Goal: Navigation & Orientation: Find specific page/section

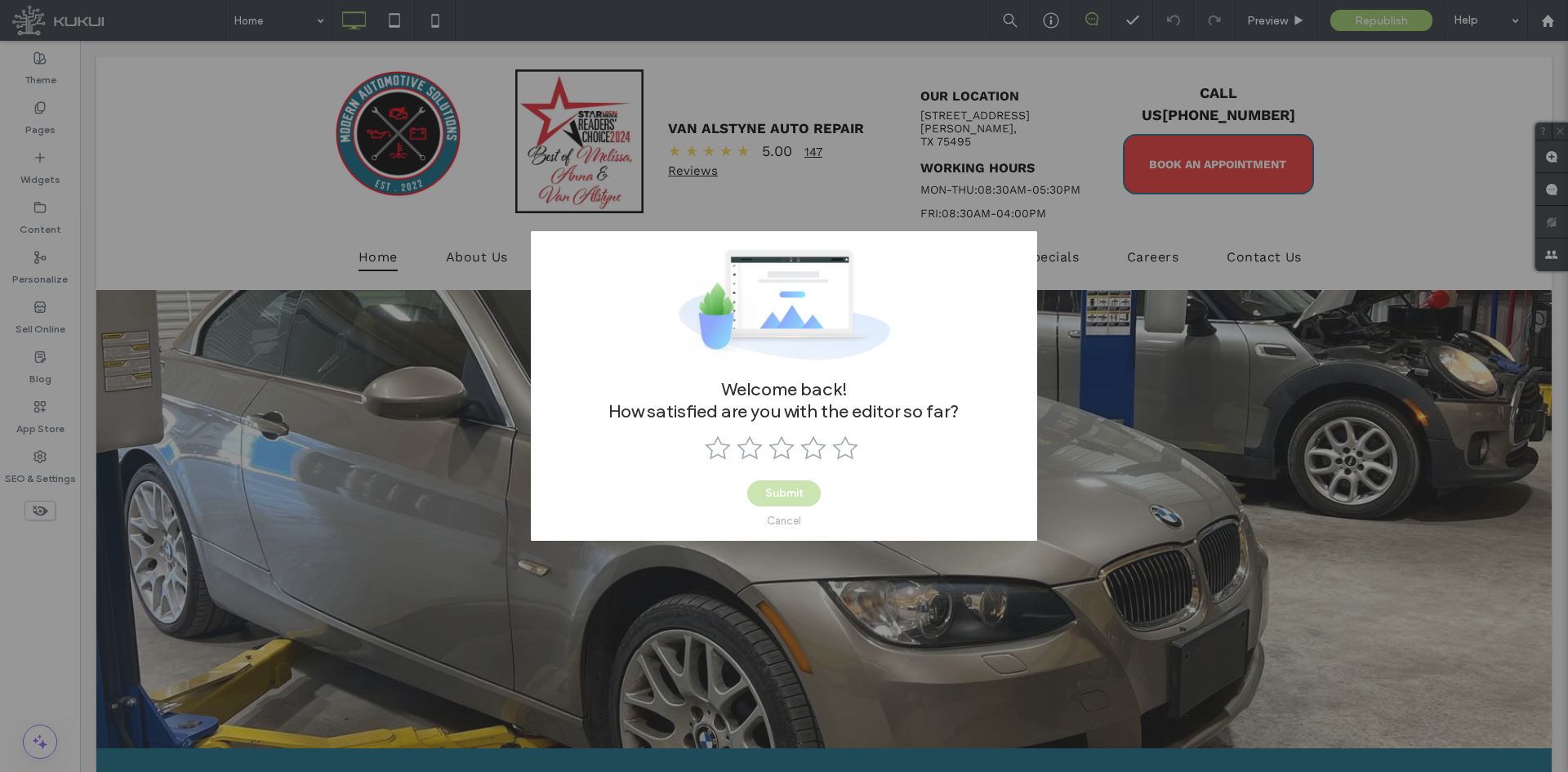
click at [778, 521] on div "Cancel" at bounding box center [784, 520] width 35 height 12
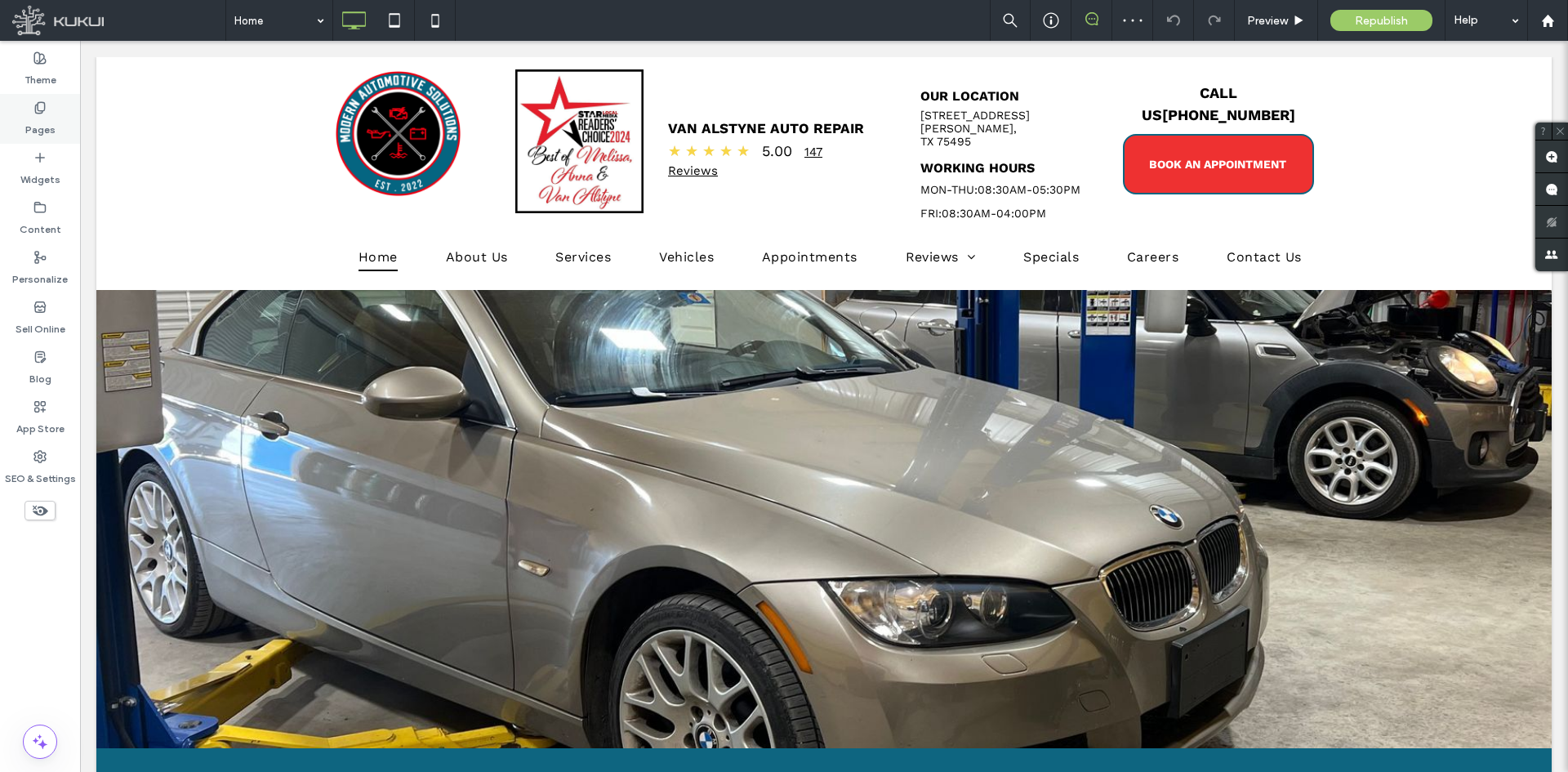
click at [44, 127] on label "Pages" at bounding box center [40, 126] width 30 height 23
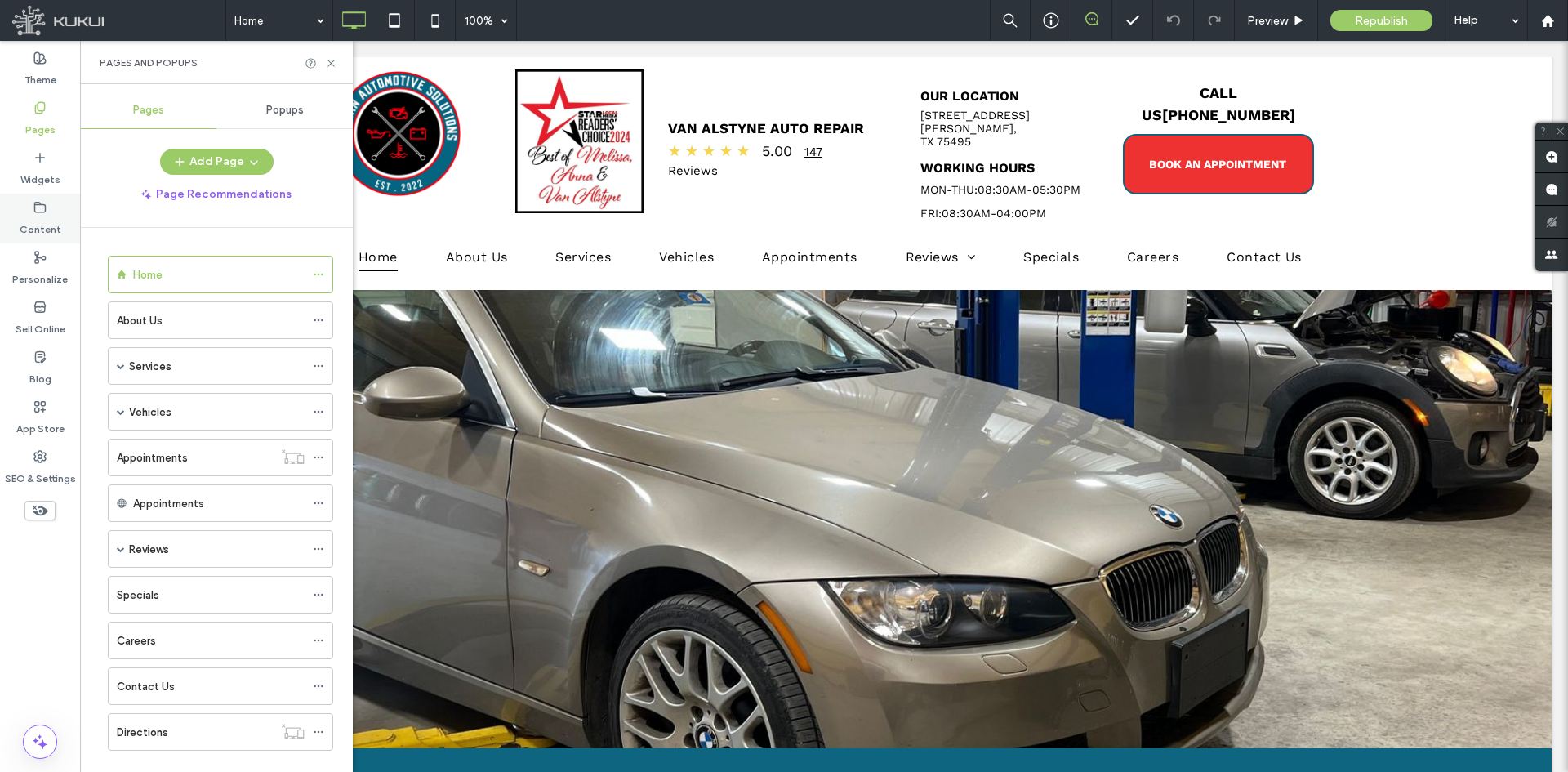
click at [35, 215] on label "Content" at bounding box center [41, 225] width 42 height 23
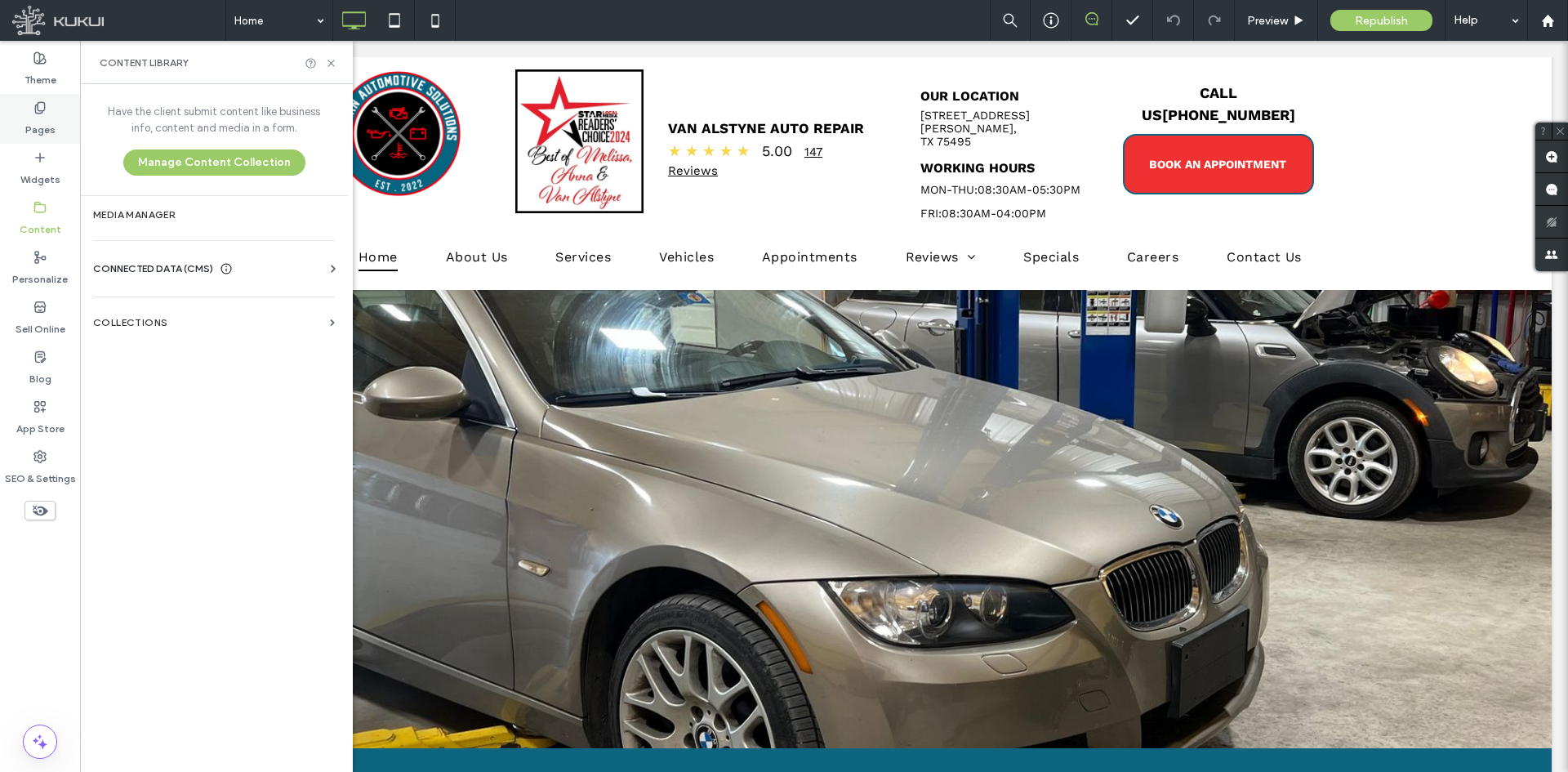
click at [44, 125] on label "Pages" at bounding box center [40, 126] width 30 height 23
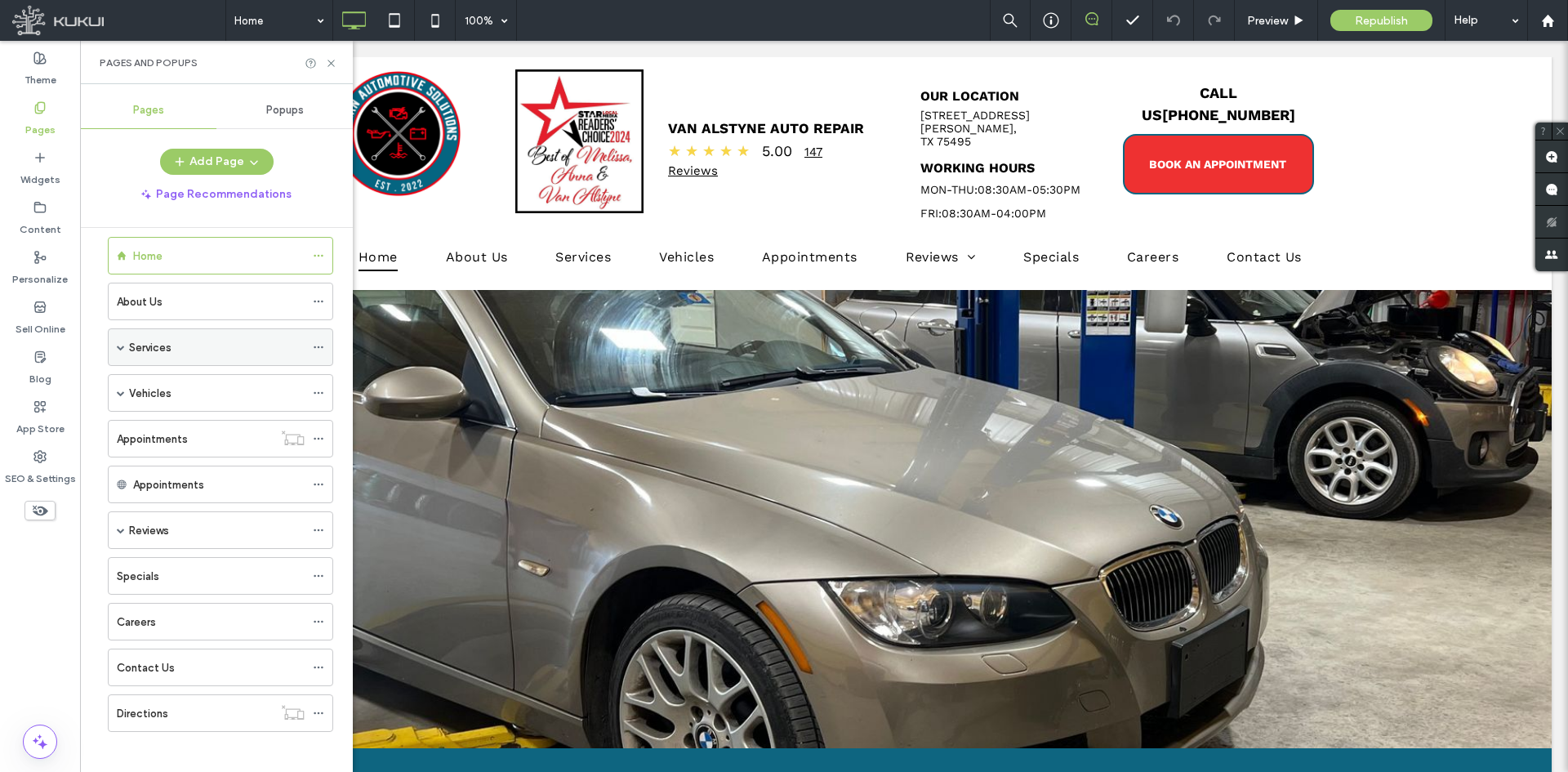
scroll to position [28, 0]
click at [116, 339] on div "Services" at bounding box center [220, 338] width 226 height 37
click at [228, 341] on div "Services" at bounding box center [217, 339] width 176 height 17
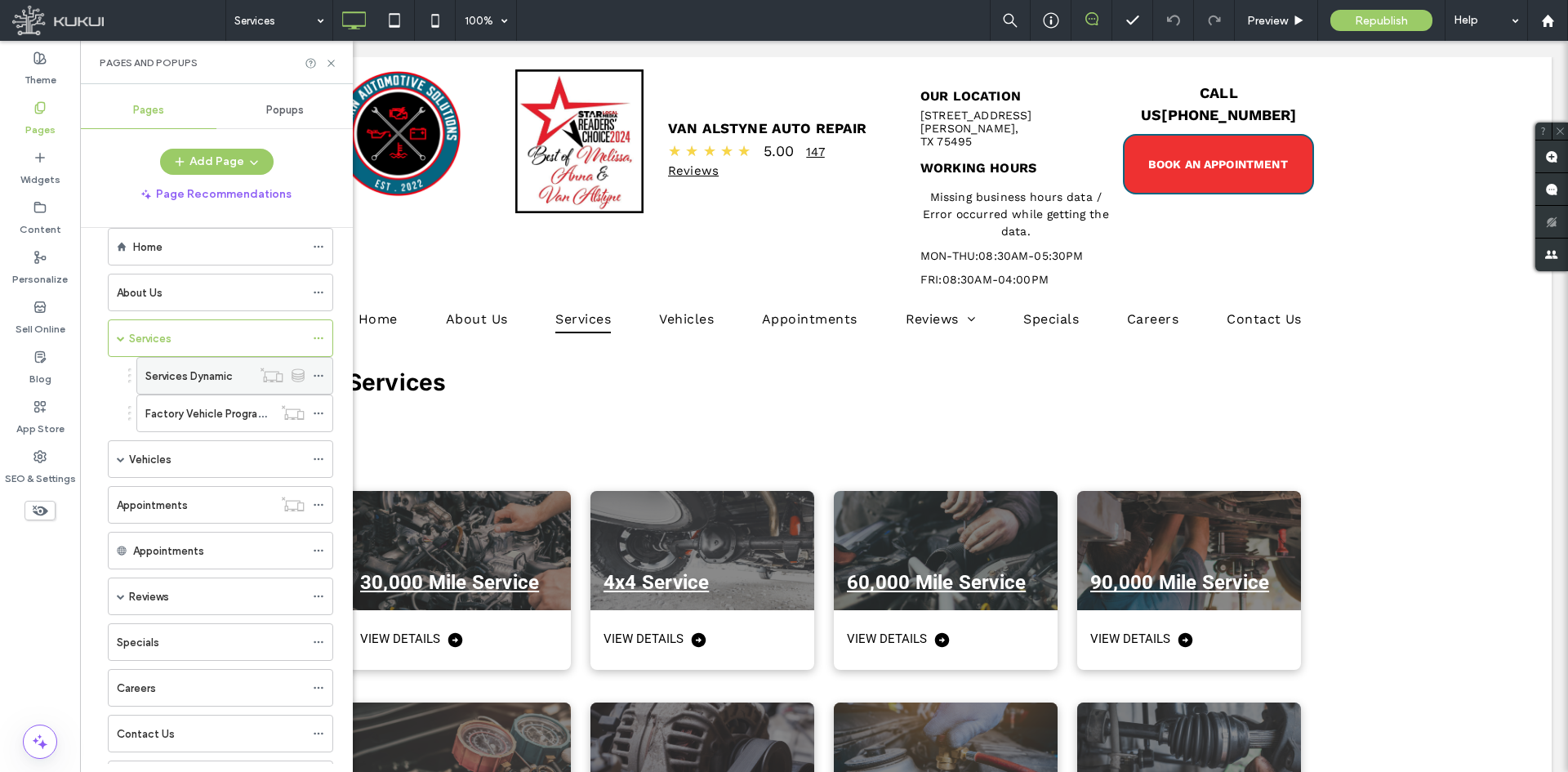
click at [188, 372] on label "Services Dynamic" at bounding box center [189, 376] width 87 height 28
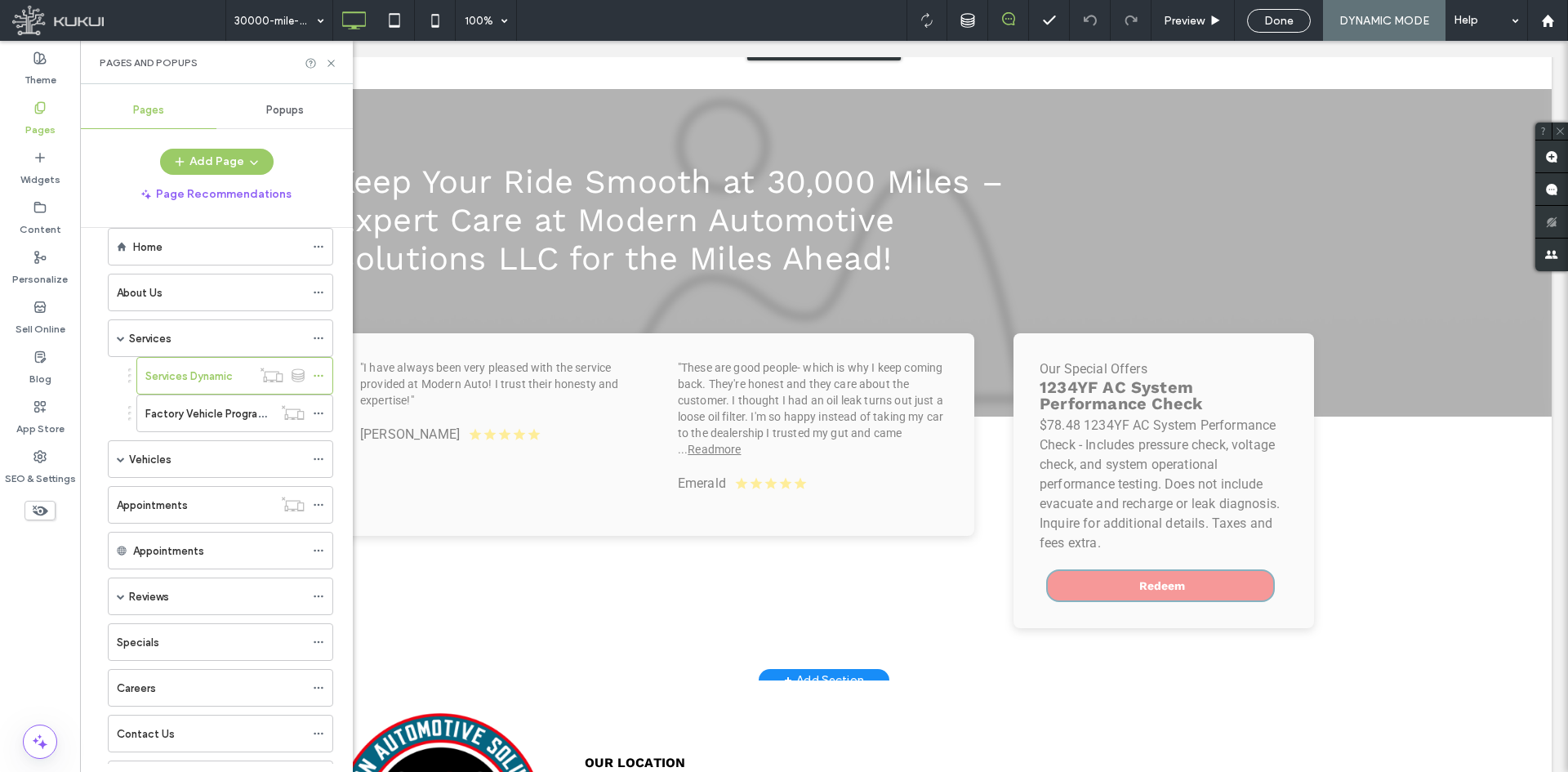
scroll to position [1307, 0]
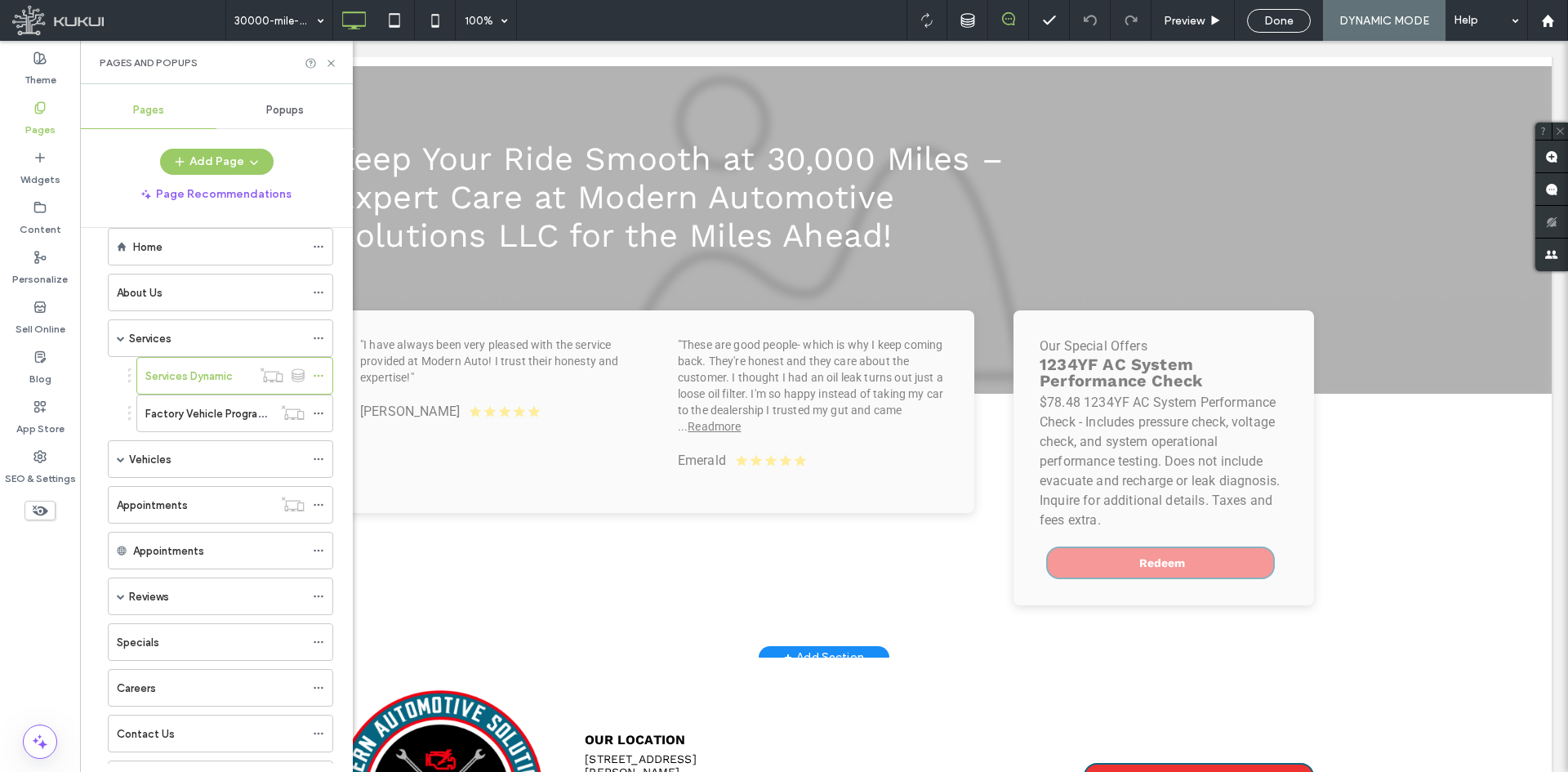
click at [1146, 401] on div "Click to edit in Flex Mode" at bounding box center [824, 19] width 1456 height 1274
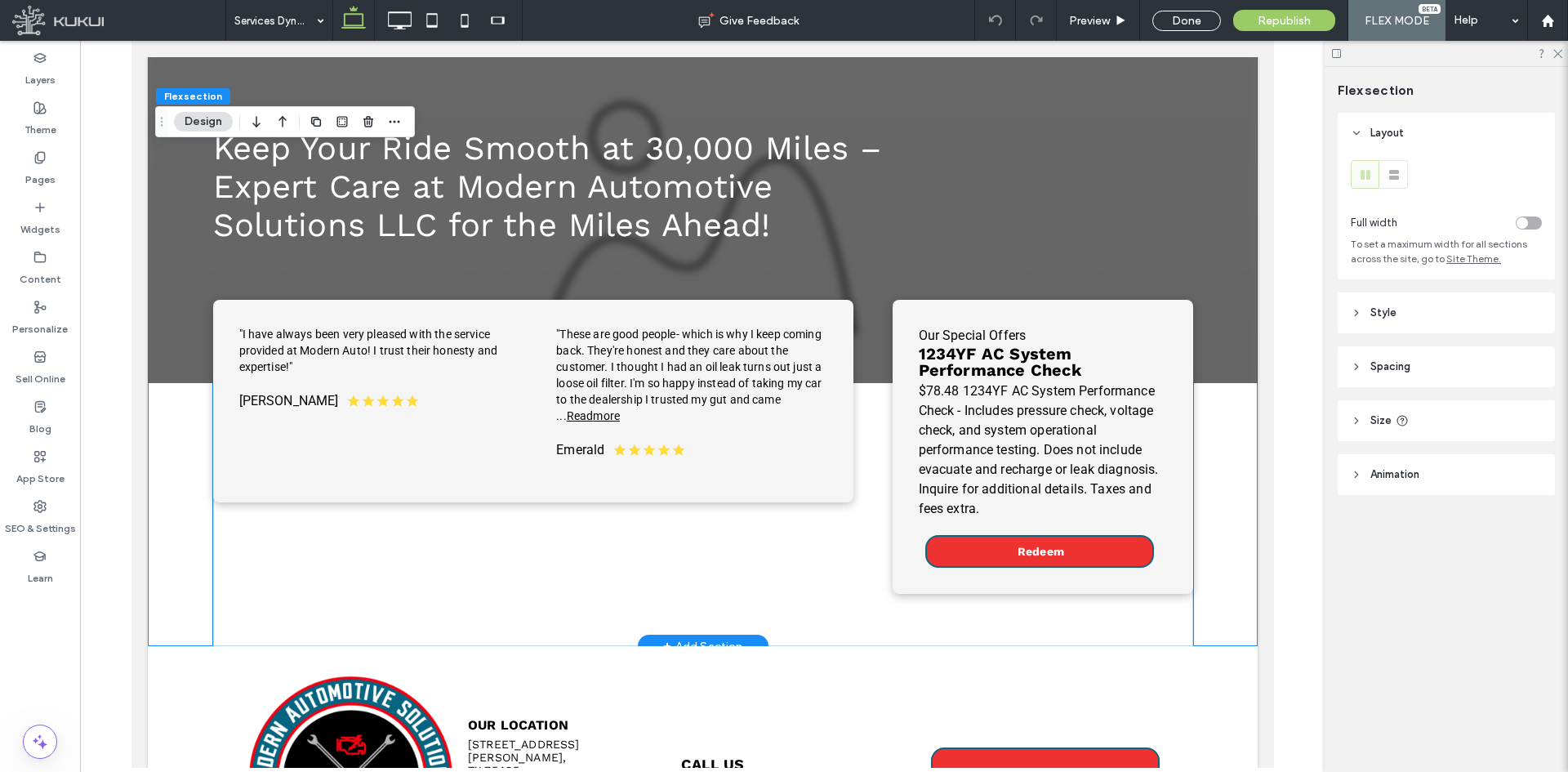
scroll to position [1279, 0]
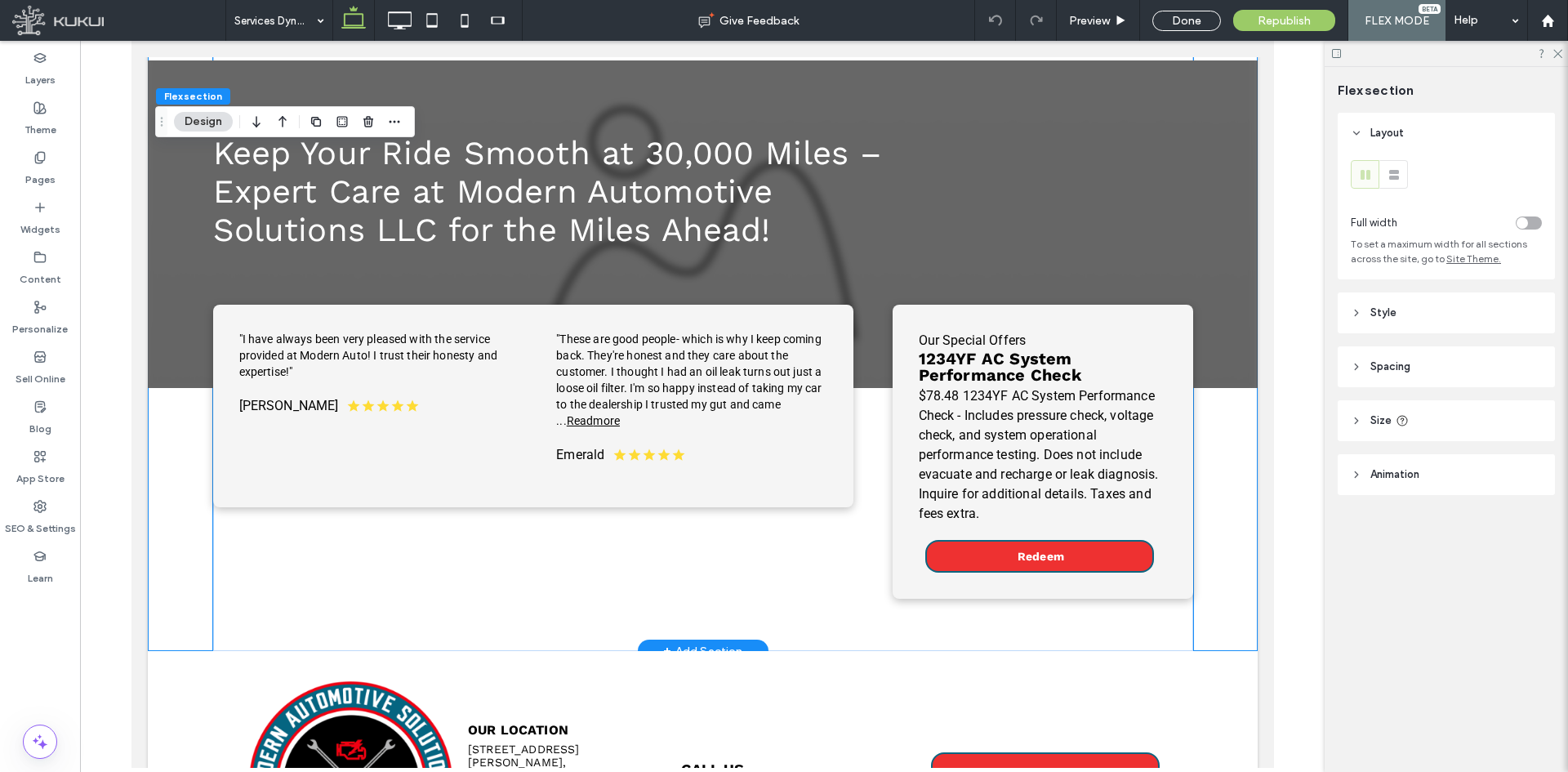
click at [1015, 388] on span "$78.48 1234YF AC System Performance Check - Includes pressure check, voltage ch…" at bounding box center [1038, 454] width 240 height 133
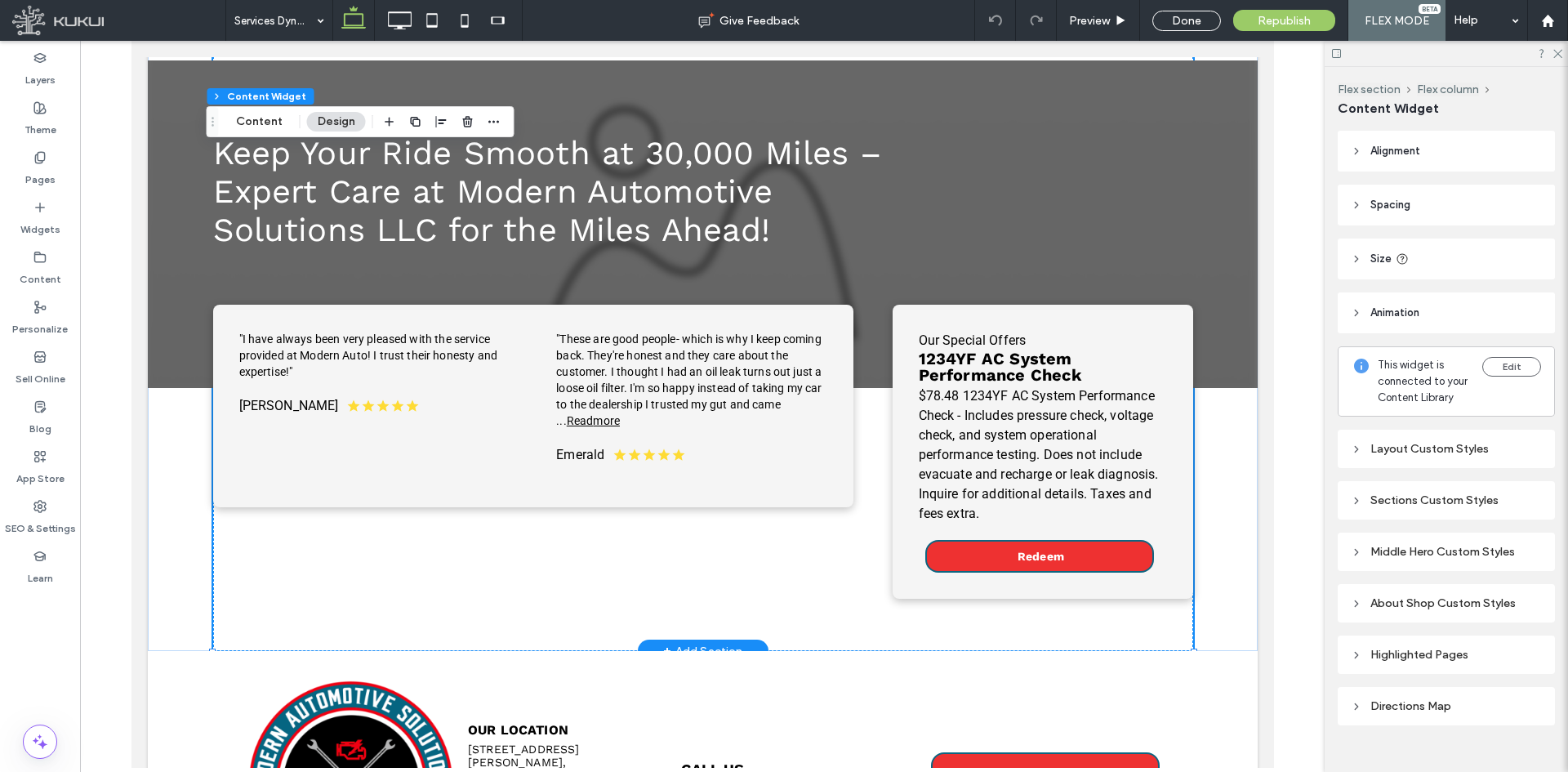
click at [969, 431] on span "$78.48 1234YF AC System Performance Check - Includes pressure check, voltage ch…" at bounding box center [1038, 454] width 240 height 133
click at [921, 533] on div "Our Special Offers 1234YF AC System Performance Check $78.48 1234YF AC System P…" at bounding box center [1042, 452] width 300 height 295
click at [995, 389] on span "$78.48 1234YF AC System Performance Check - Includes pressure check, voltage ch…" at bounding box center [1038, 454] width 240 height 133
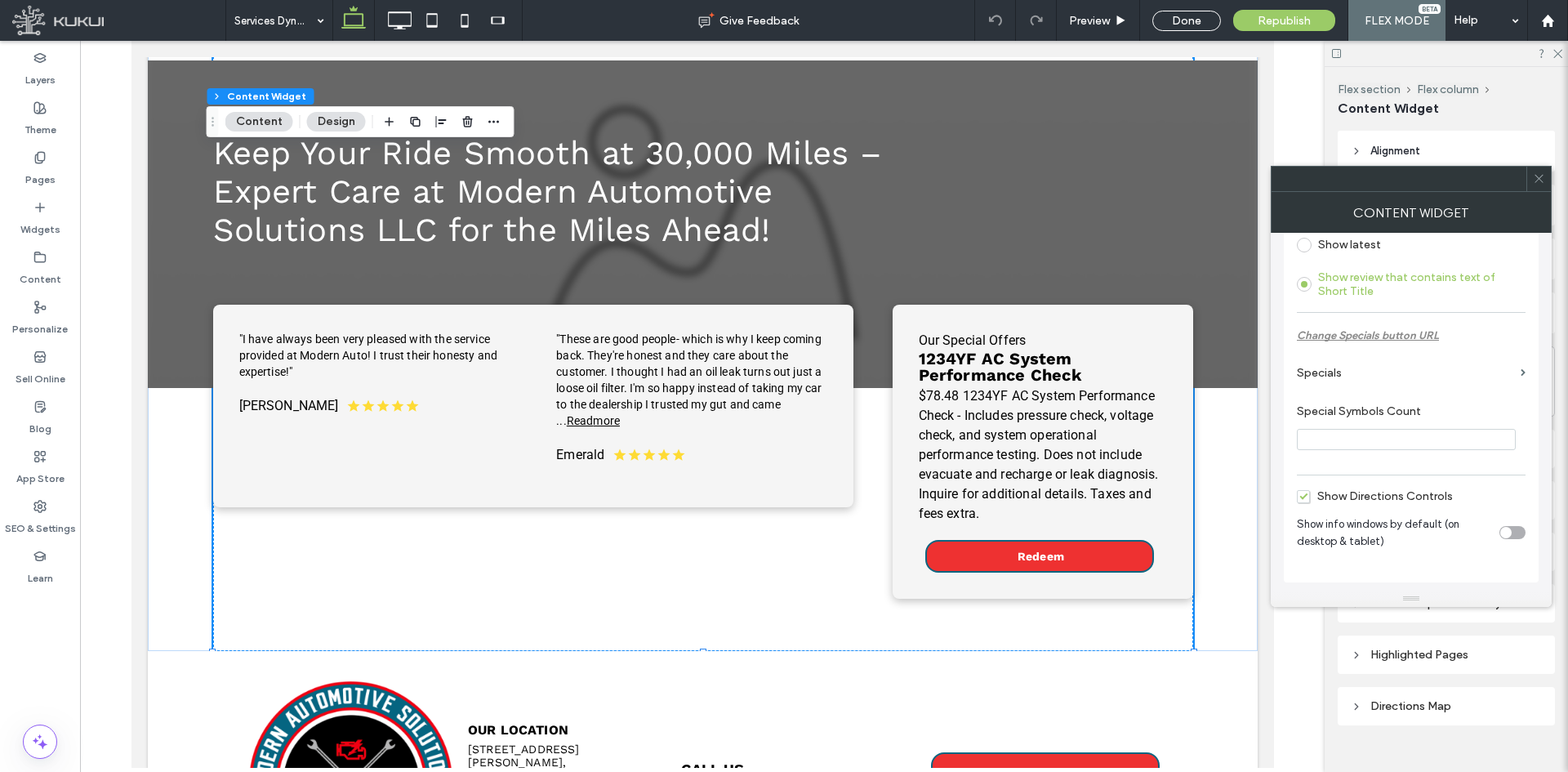
scroll to position [1055, 0]
click at [1518, 370] on section "Specials" at bounding box center [1411, 372] width 228 height 46
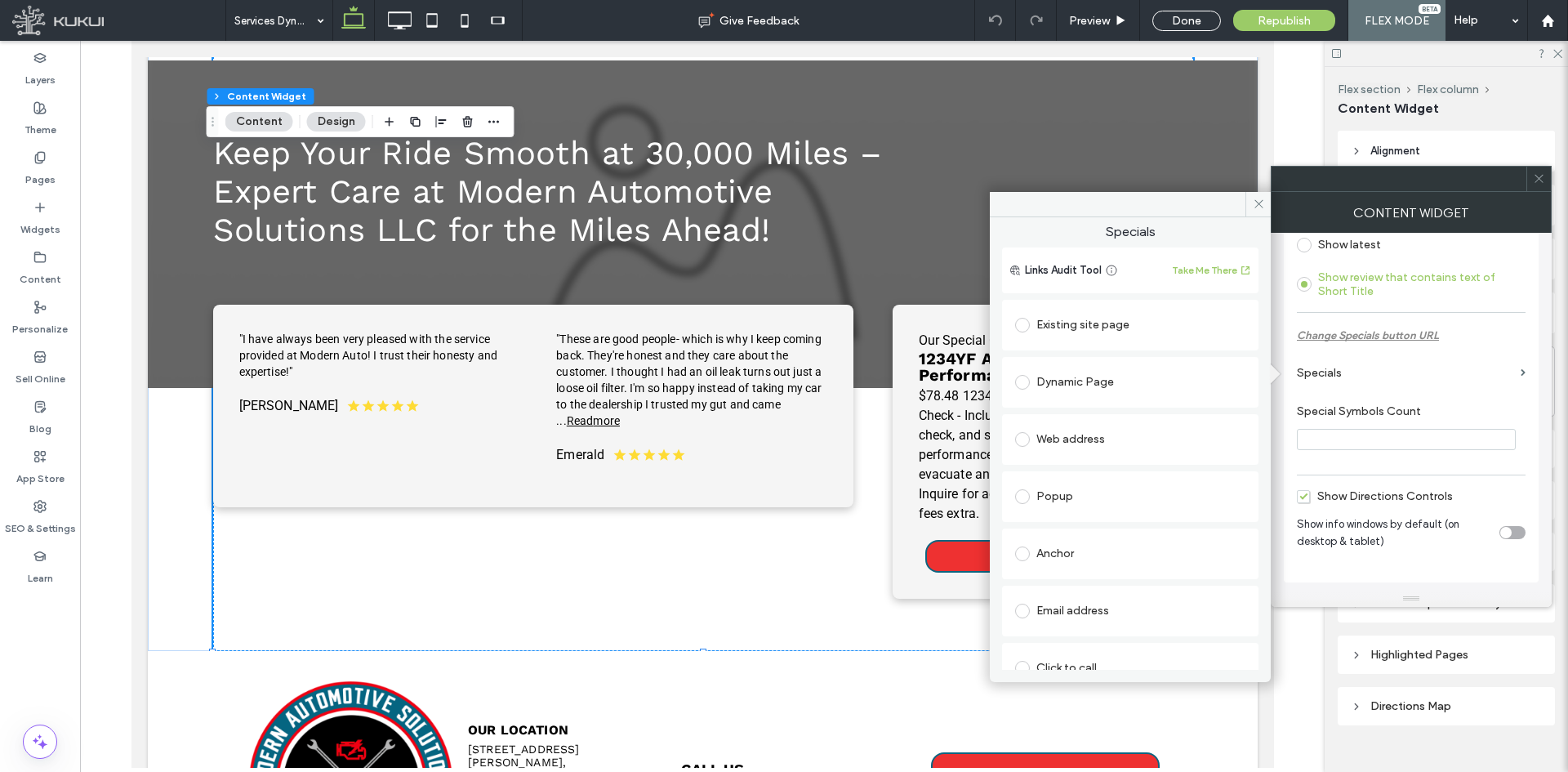
scroll to position [0, 0]
click at [1120, 161] on div "Keep Your Ride Smooth at 30,000 Miles – Expert Care at Modern Automotive Soluti…" at bounding box center [702, 224] width 980 height 328
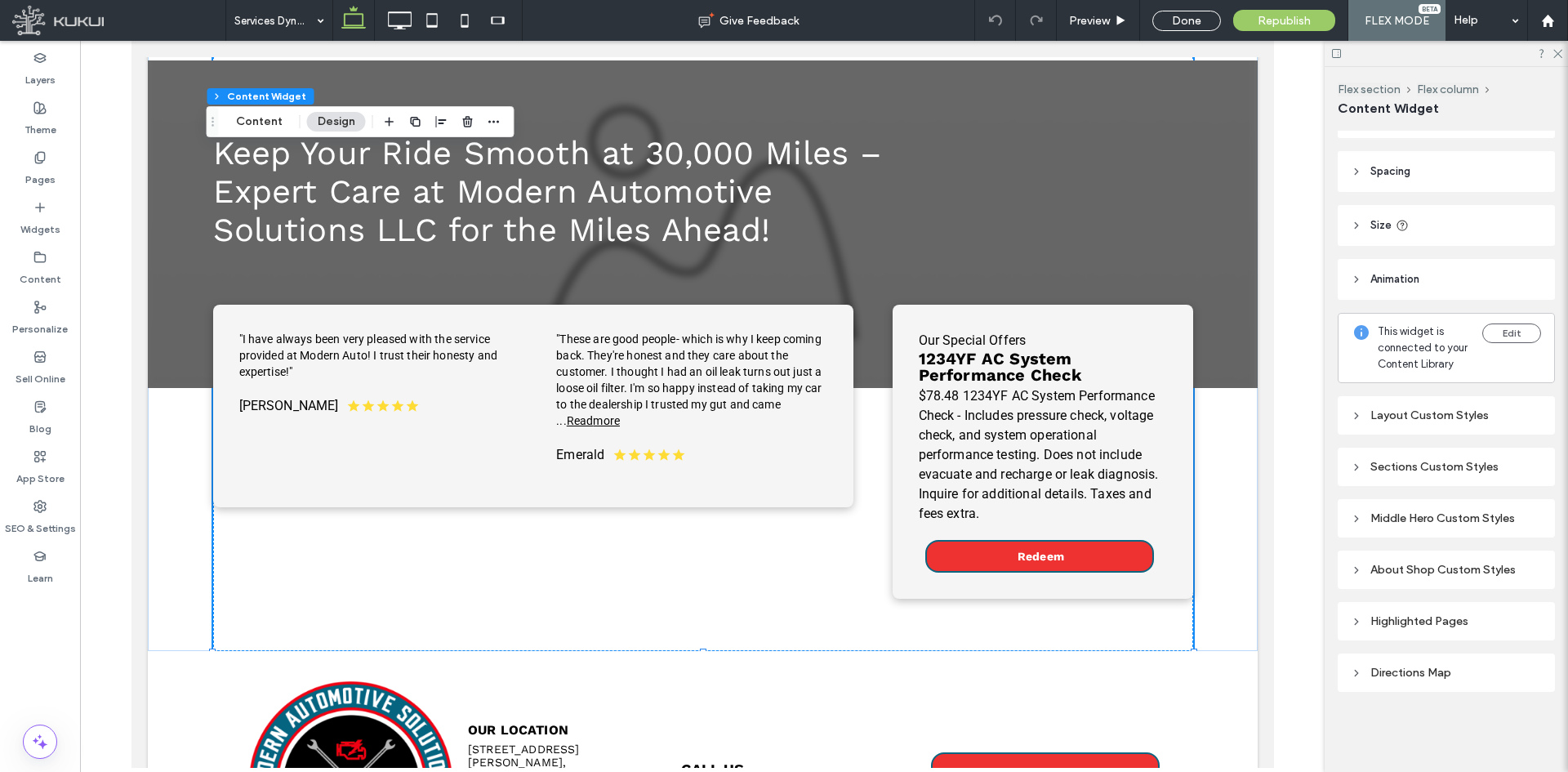
scroll to position [50, 0]
click at [1025, 470] on p "$78.48 1234YF AC System Performance Check - Includes pressure check, voltage ch…" at bounding box center [1042, 455] width 248 height 137
click at [900, 526] on div "Our Special Offers 1234YF AC System Performance Check $78.48 1234YF AC System P…" at bounding box center [1042, 452] width 300 height 295
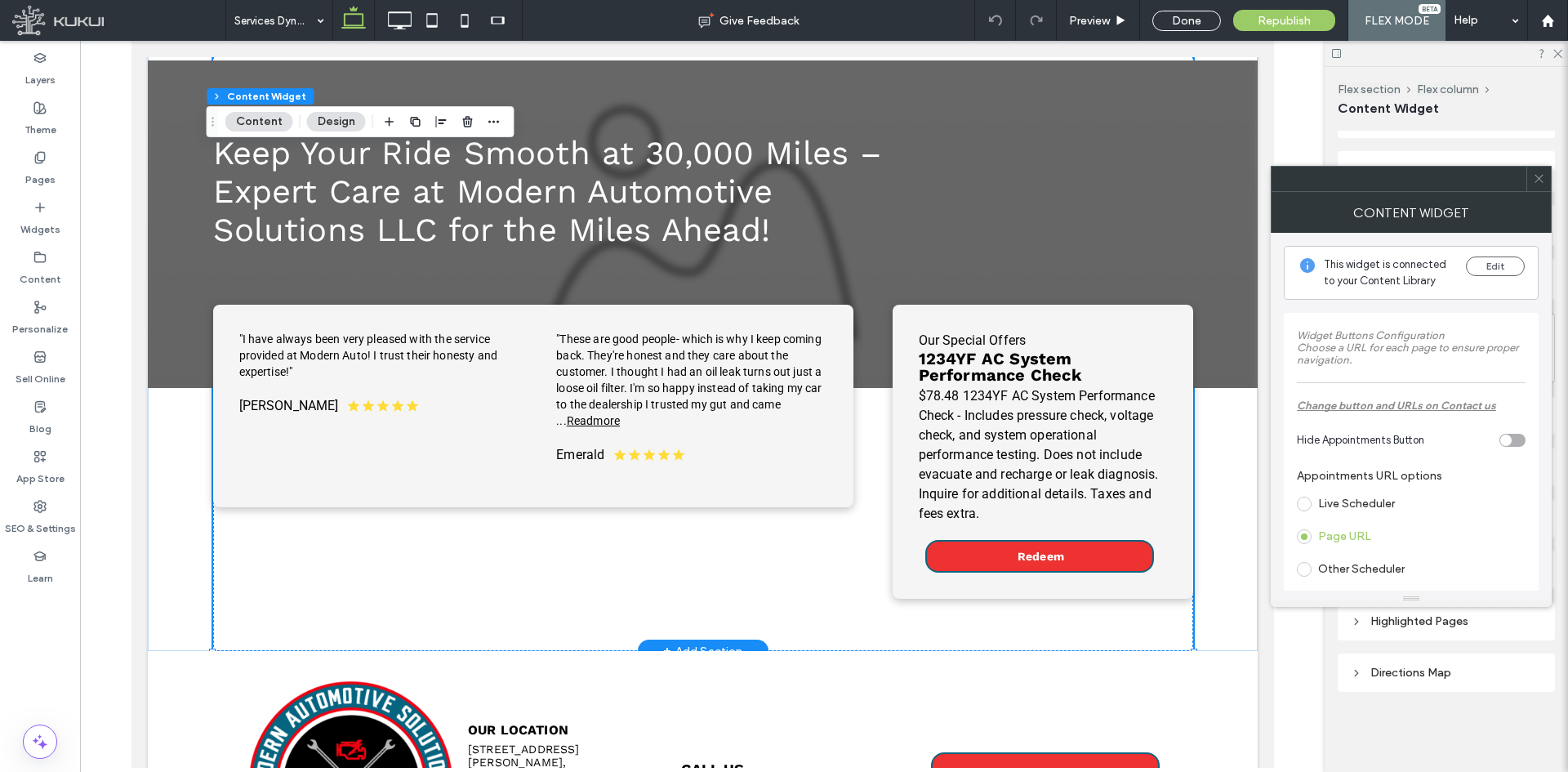
click at [900, 526] on div "Our Special Offers 1234YF AC System Performance Check $78.48 1234YF AC System P…" at bounding box center [1042, 452] width 300 height 295
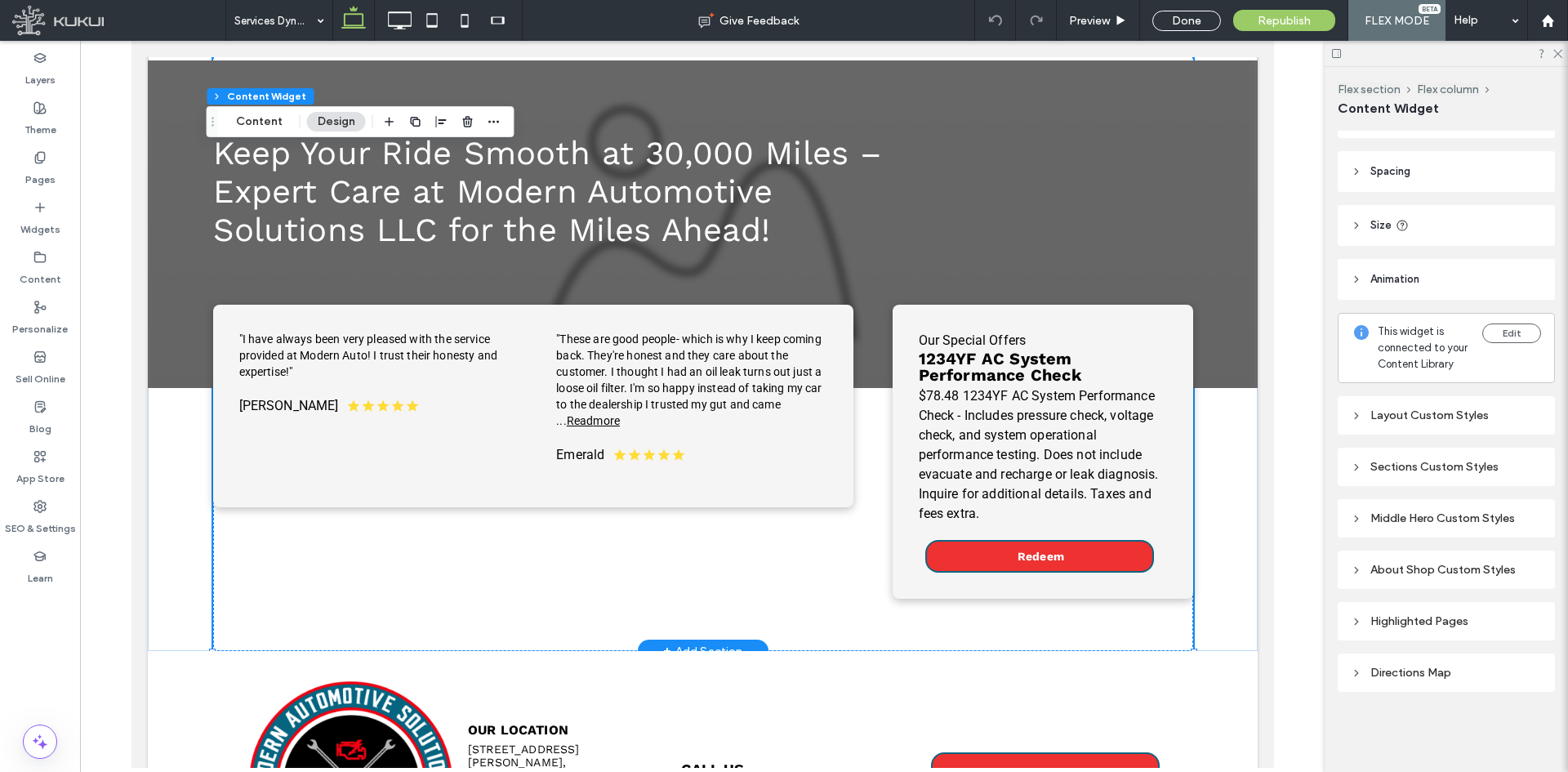
click at [900, 526] on div "Our Special Offers 1234YF AC System Performance Check $78.48 1234YF AC System P…" at bounding box center [1042, 452] width 300 height 295
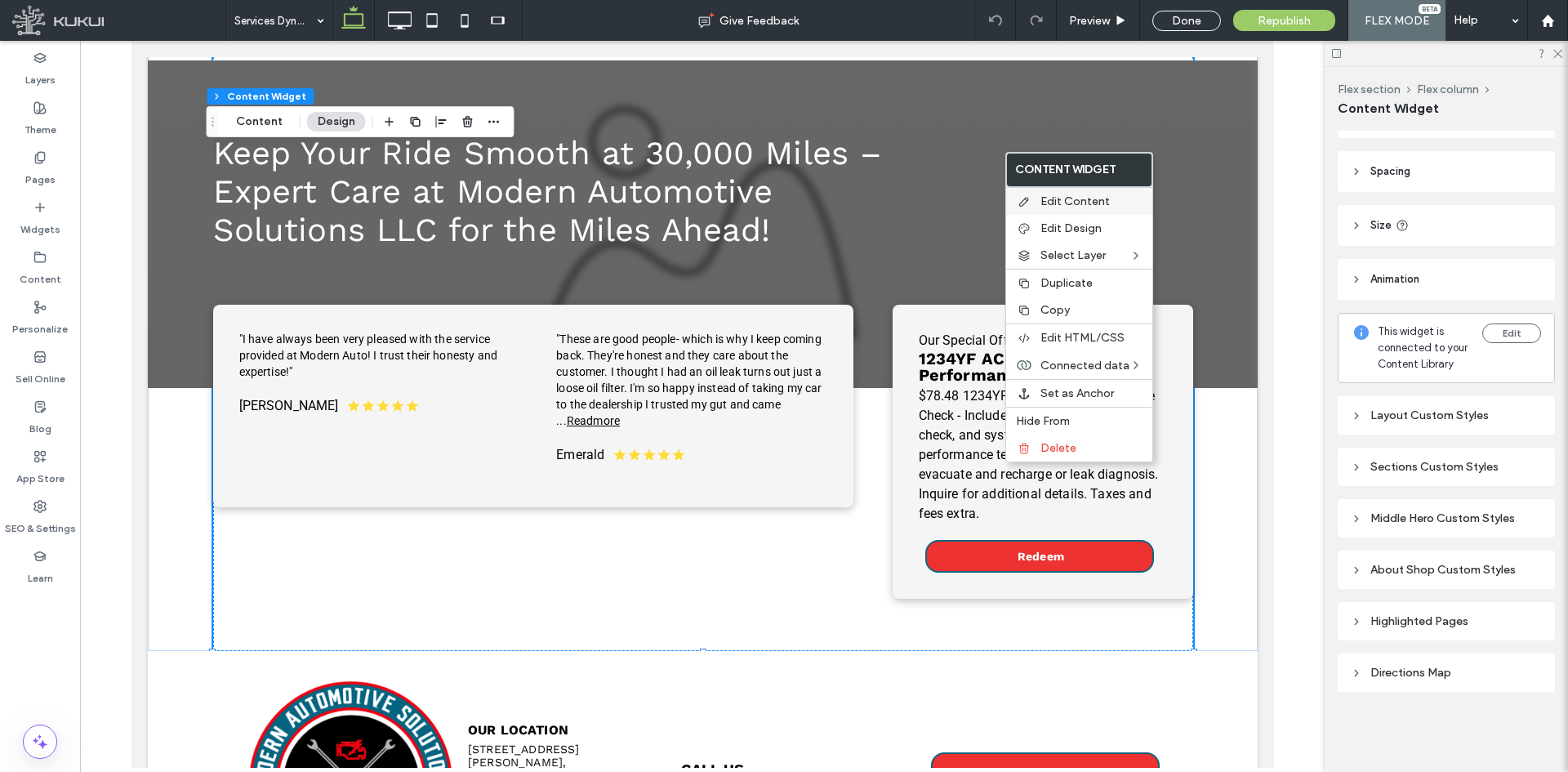
click at [1063, 204] on span "Edit Content" at bounding box center [1076, 201] width 69 height 14
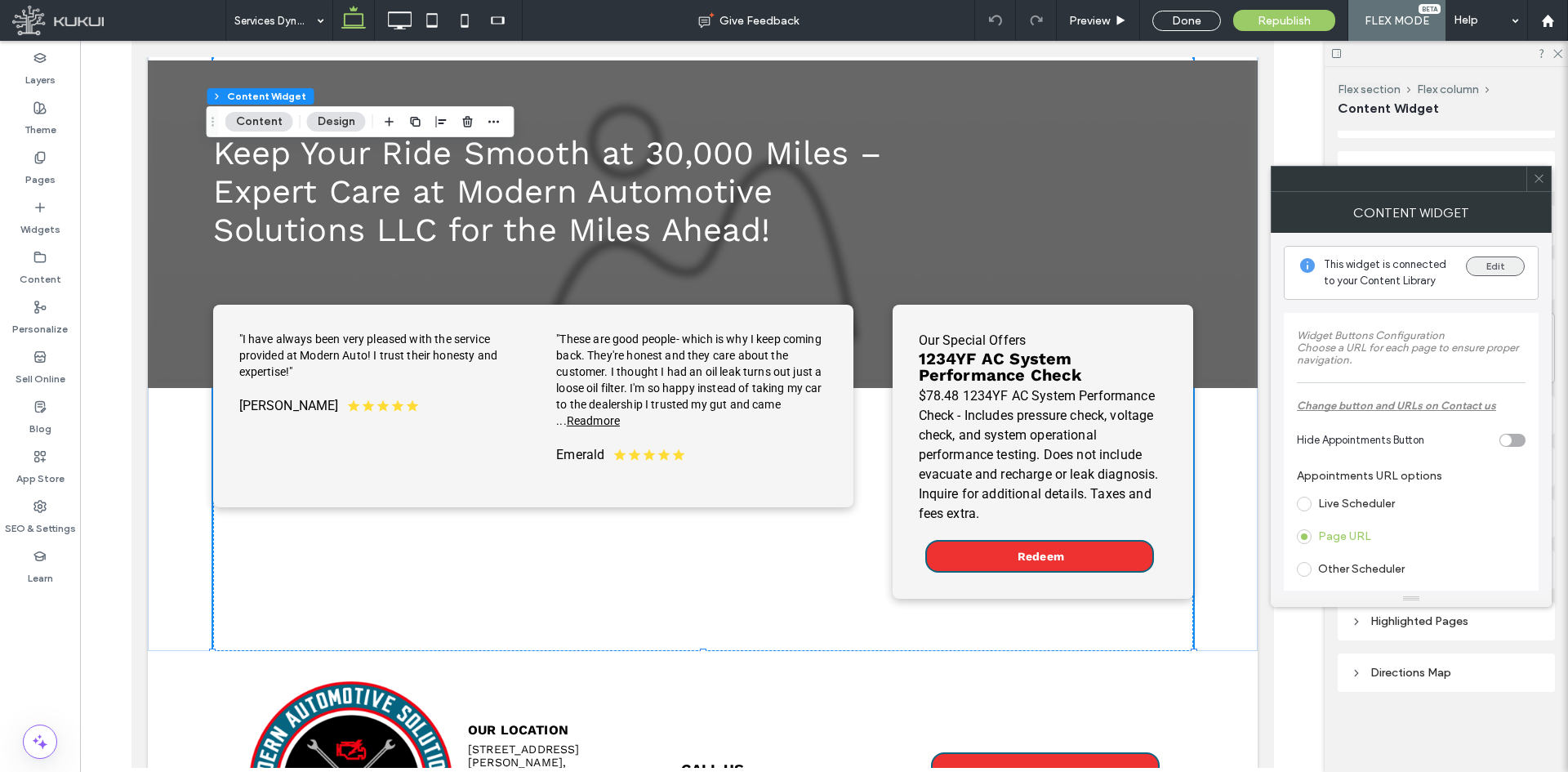
click at [1477, 270] on button "Edit" at bounding box center [1495, 267] width 59 height 20
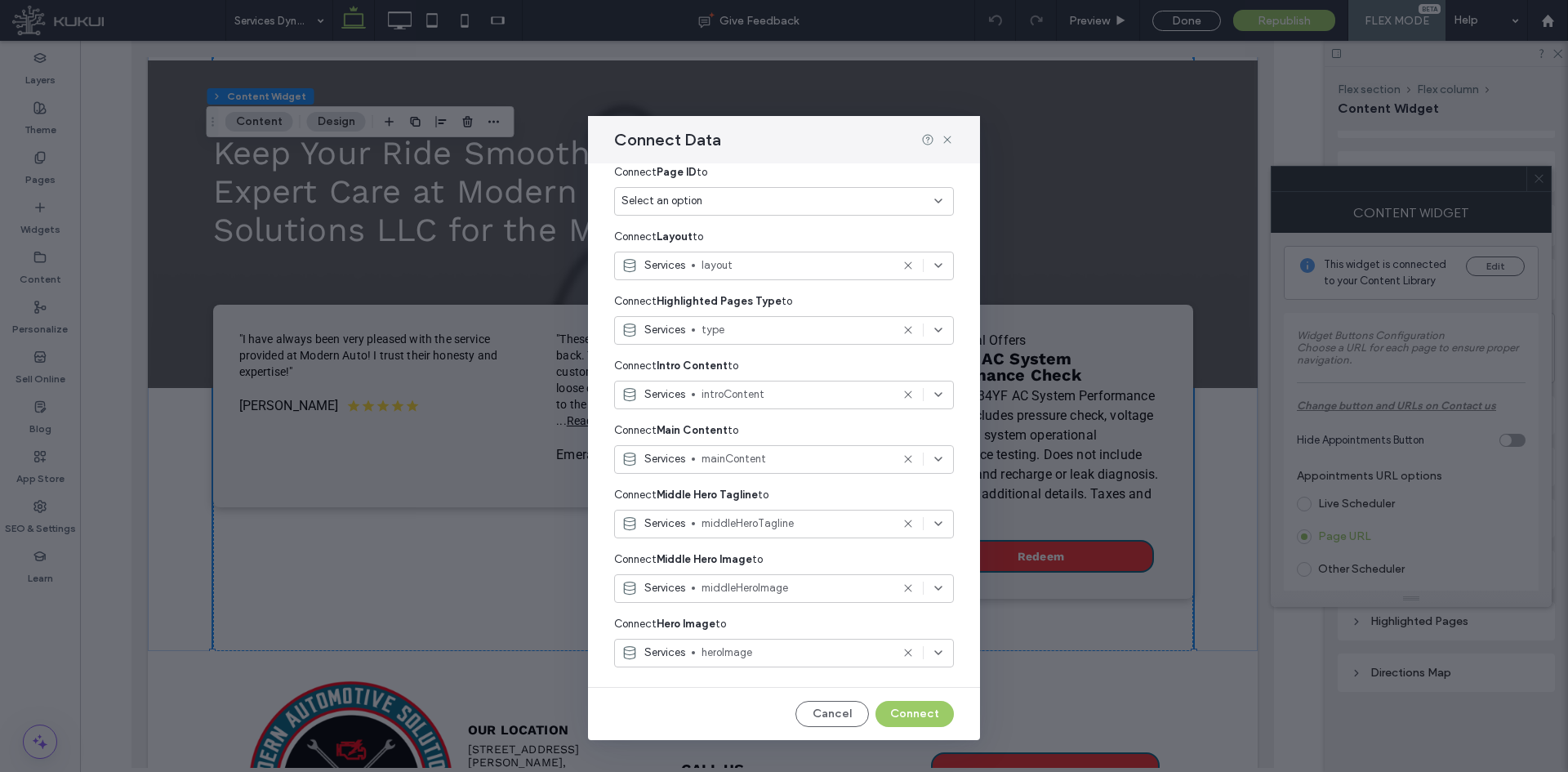
scroll to position [0, 0]
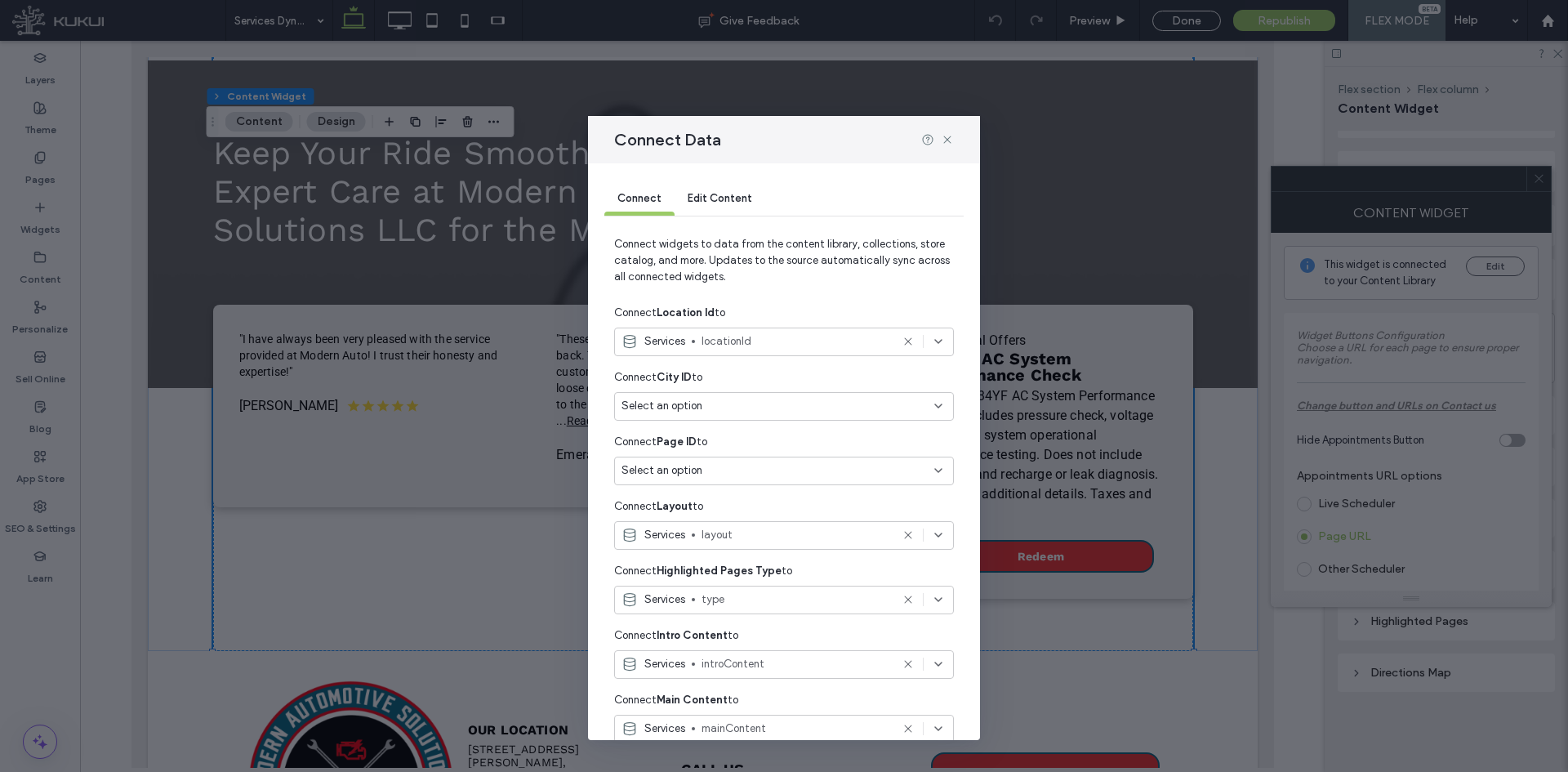
click at [724, 197] on span "Edit Content" at bounding box center [720, 198] width 65 height 12
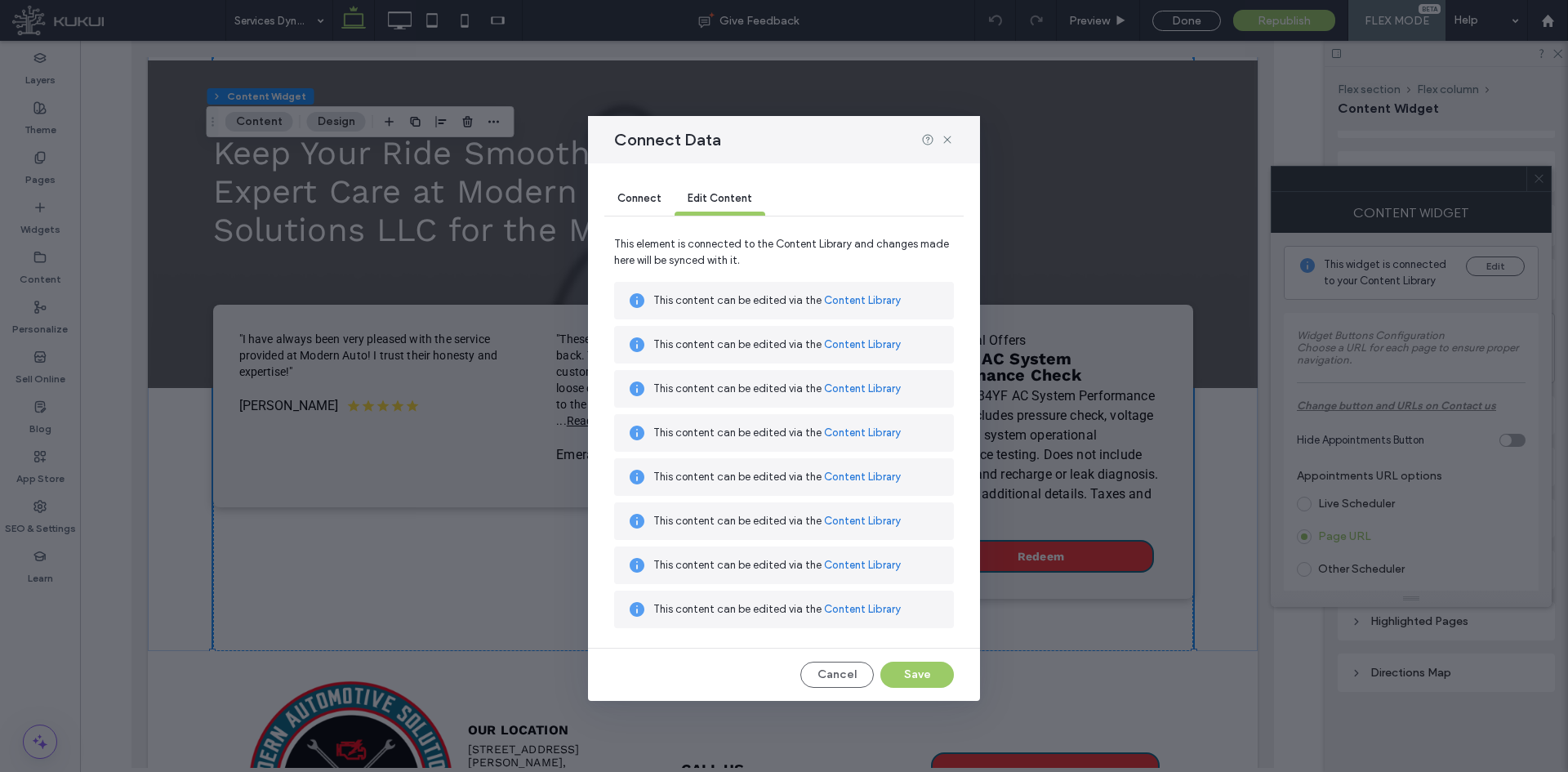
click at [618, 194] on span "Connect" at bounding box center [640, 198] width 44 height 12
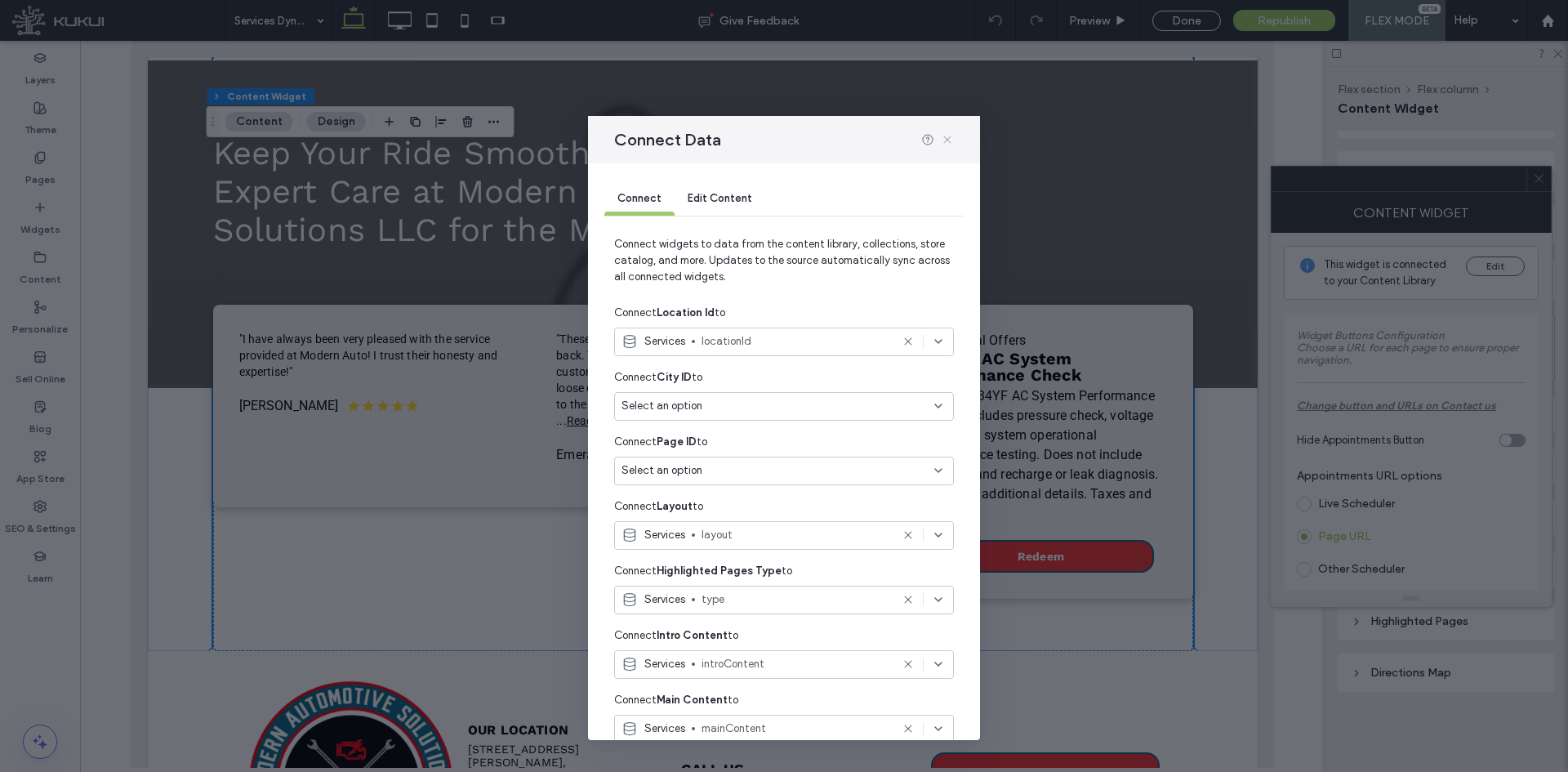
click at [953, 143] on icon at bounding box center [947, 139] width 13 height 13
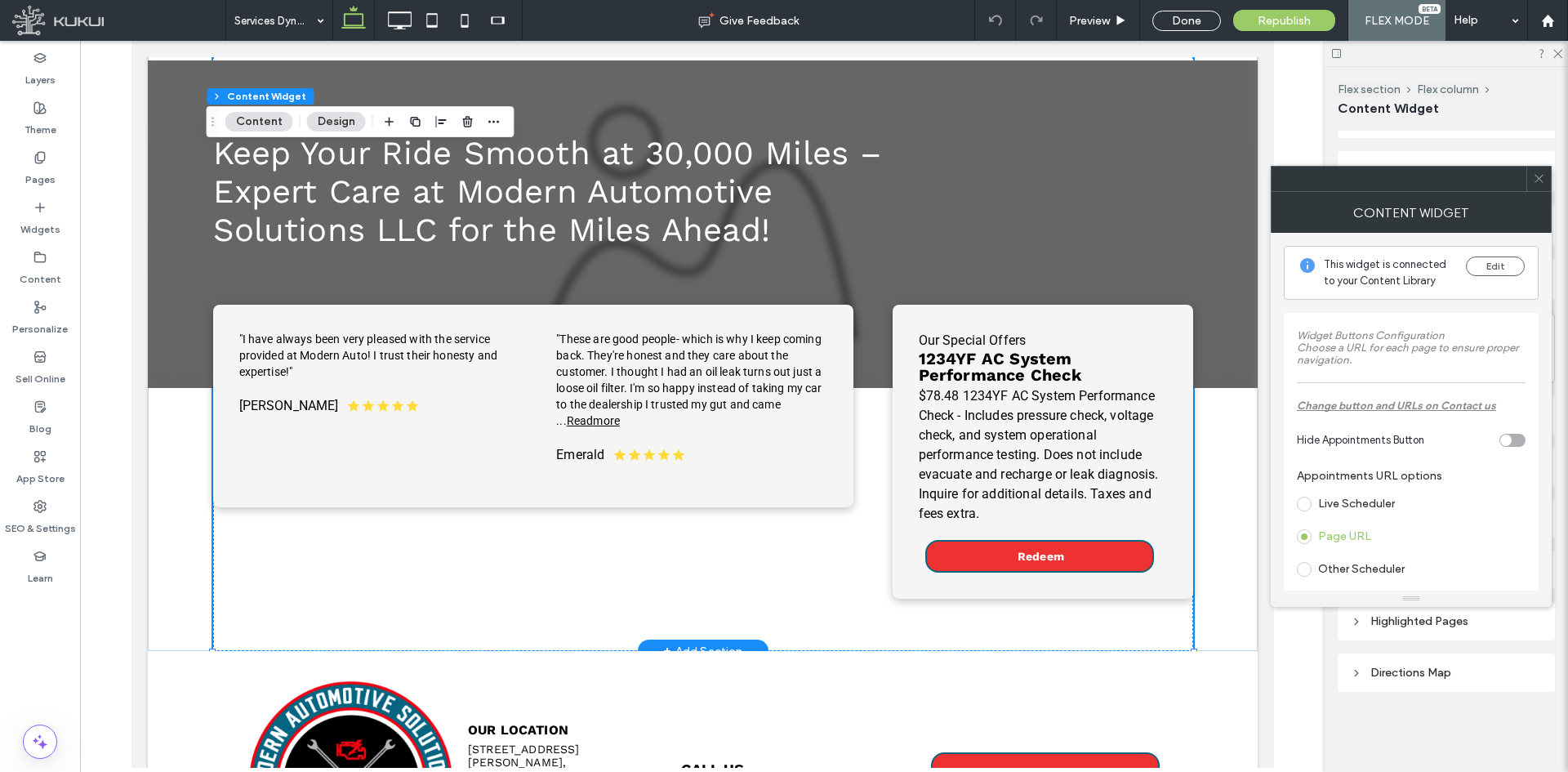
click at [1022, 388] on span "$78.48 1234YF AC System Performance Check - Includes pressure check, voltage ch…" at bounding box center [1038, 454] width 240 height 133
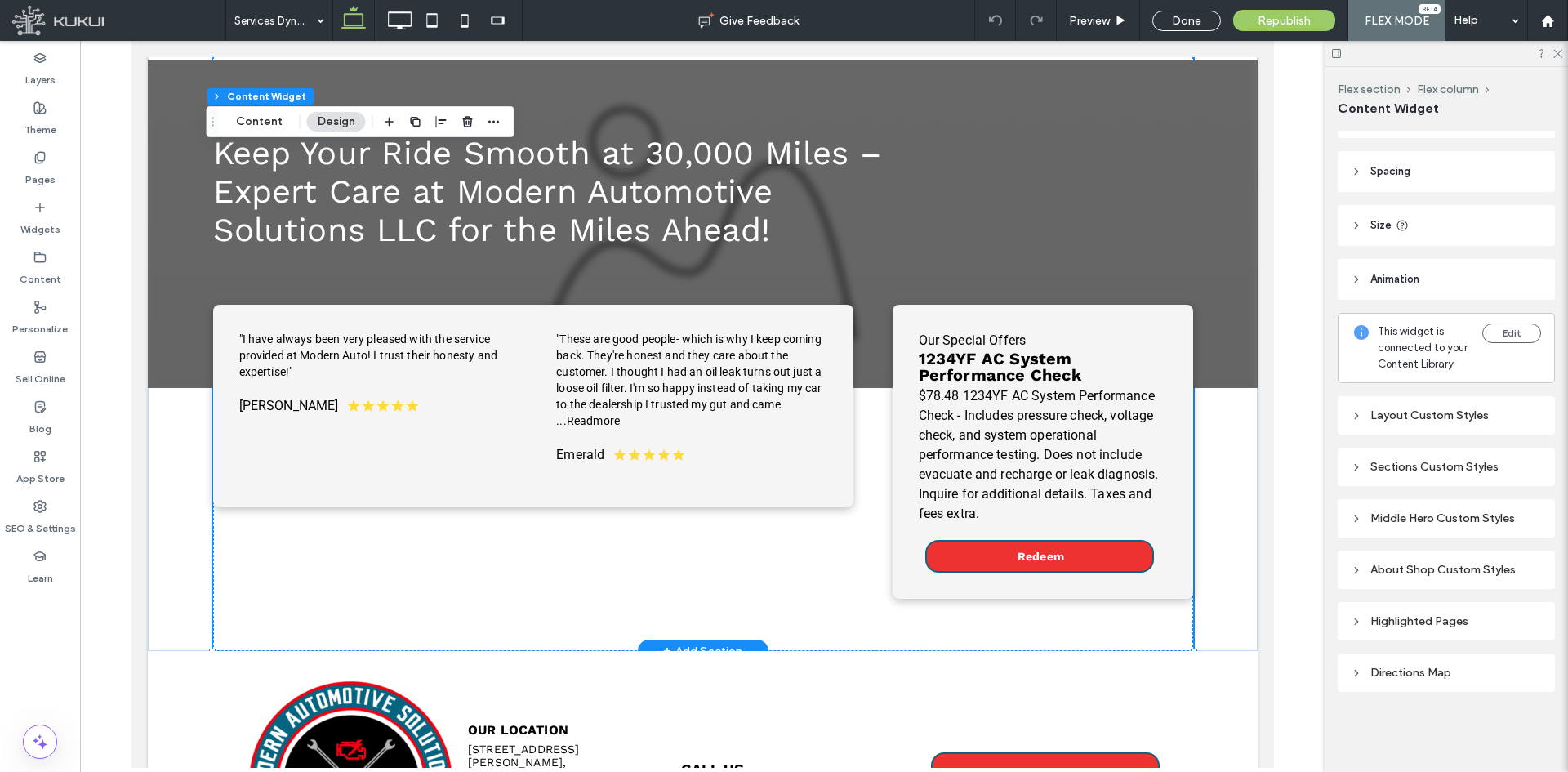
click at [1022, 388] on span "$78.48 1234YF AC System Performance Check - Includes pressure check, voltage ch…" at bounding box center [1038, 454] width 240 height 133
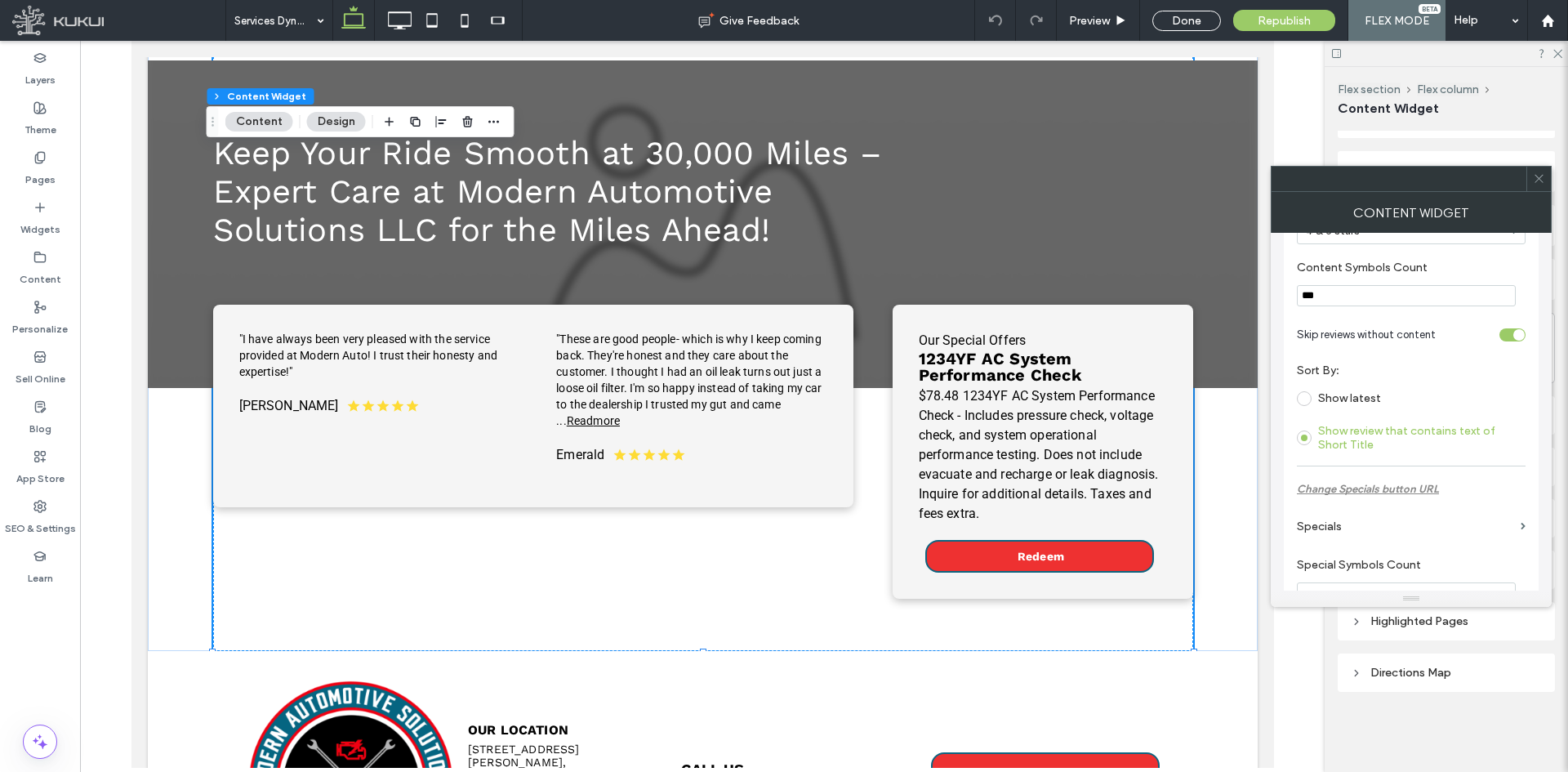
scroll to position [980, 0]
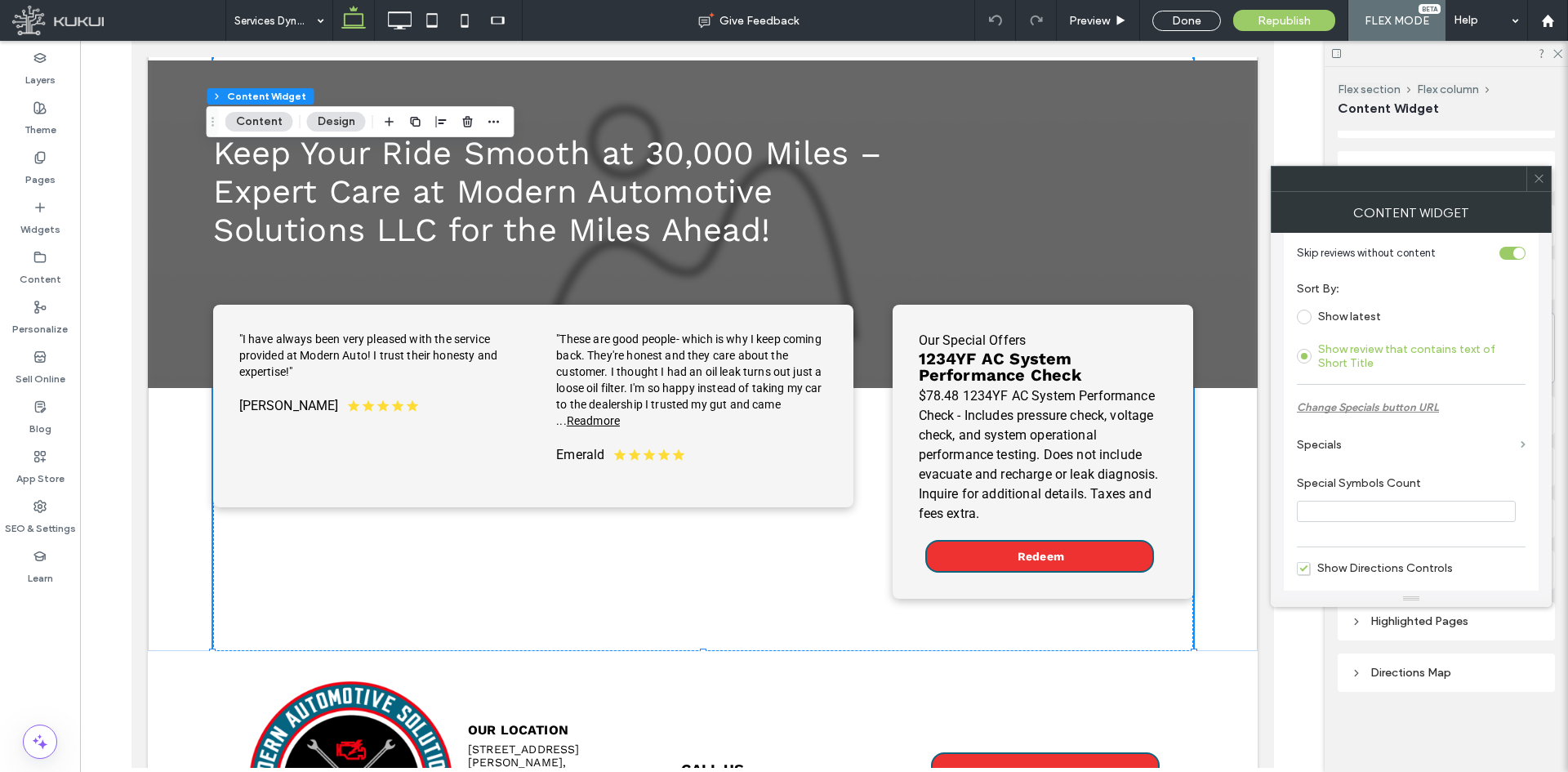
click at [1523, 443] on span at bounding box center [1522, 445] width 5 height 7
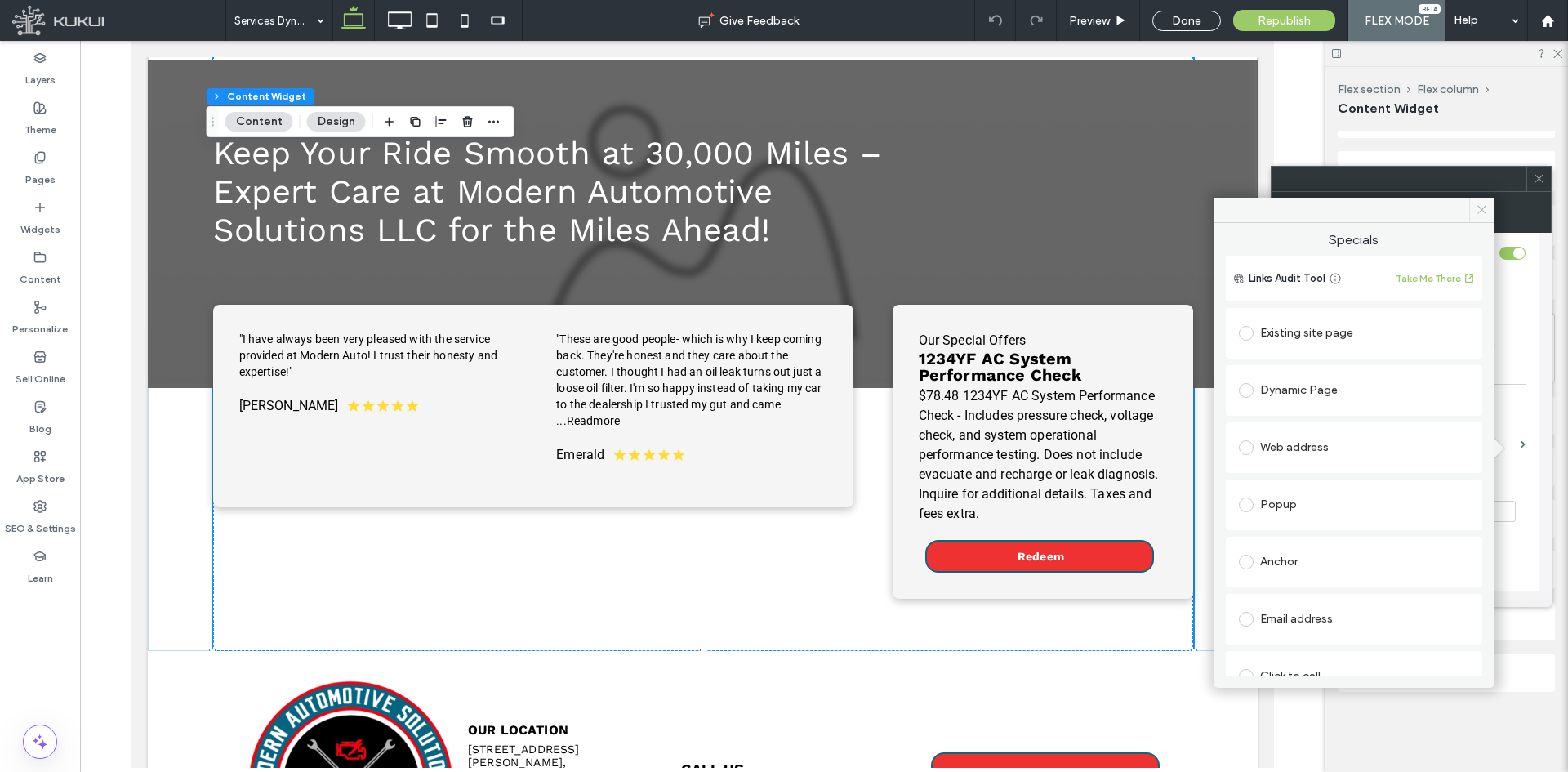
click at [1484, 211] on icon at bounding box center [1482, 209] width 12 height 12
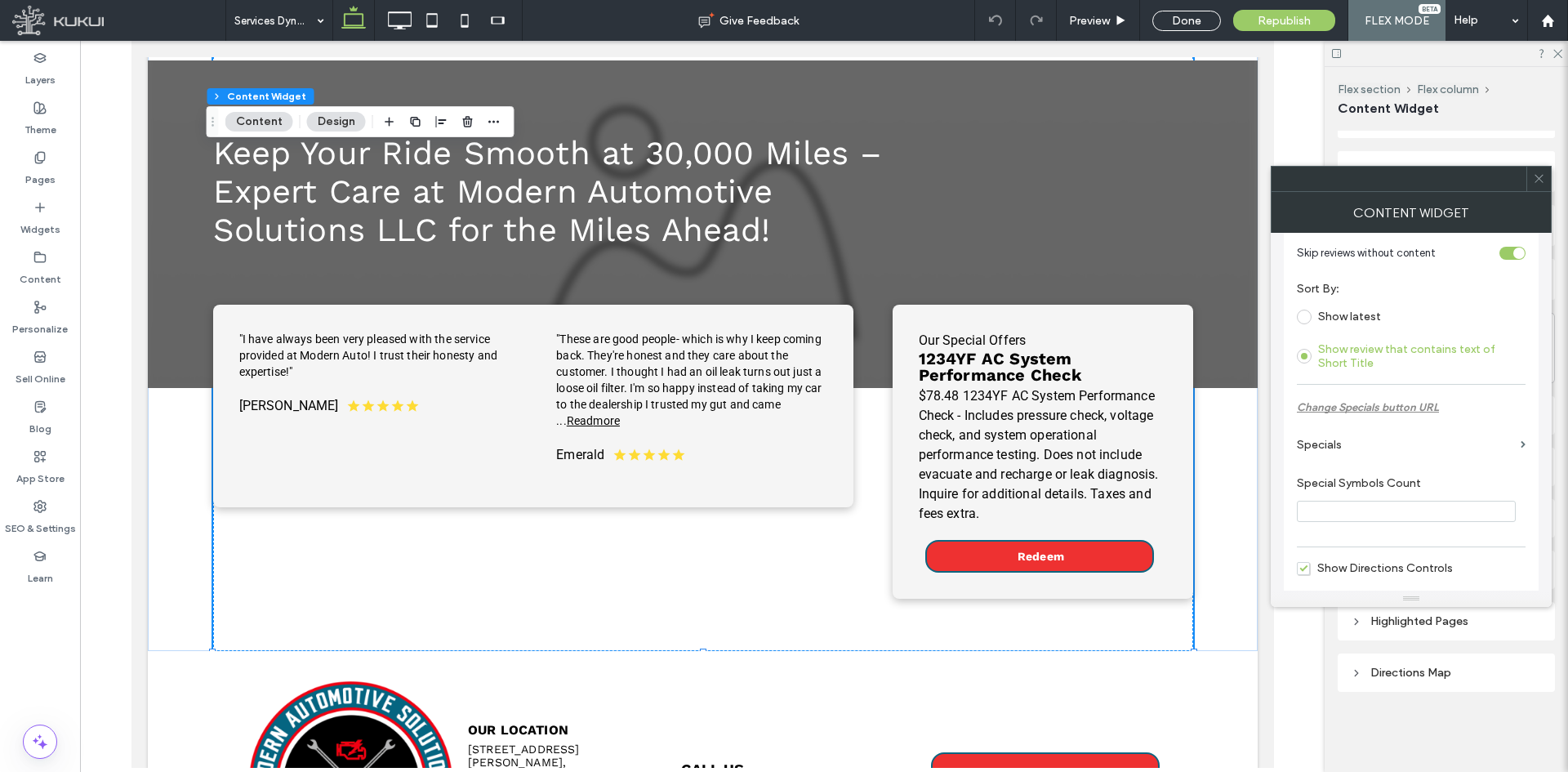
scroll to position [1055, 0]
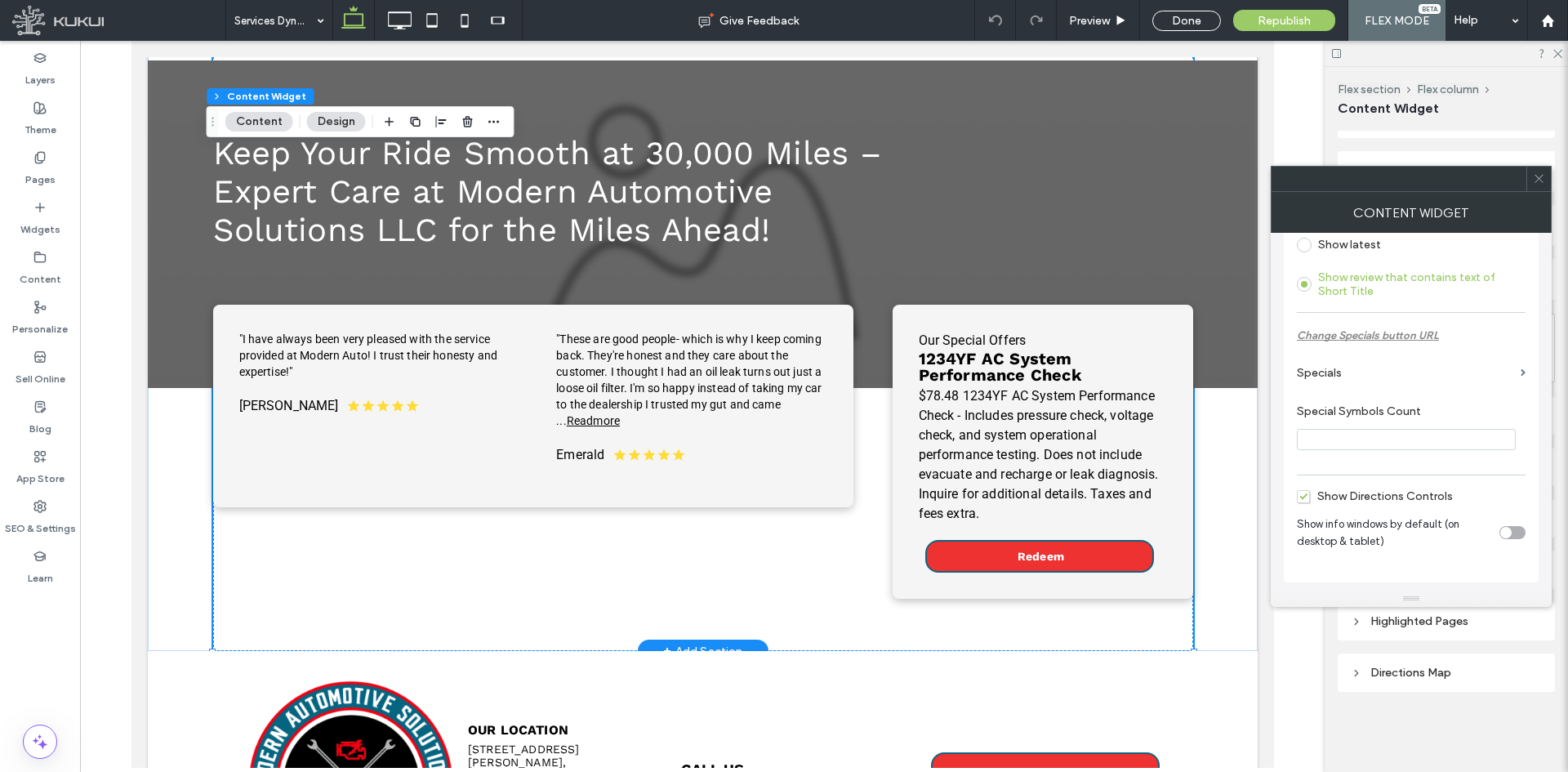
click at [788, 499] on div "I have always been very pleased with the service provided at Modern Auto! I tru…" at bounding box center [512, 432] width 680 height 334
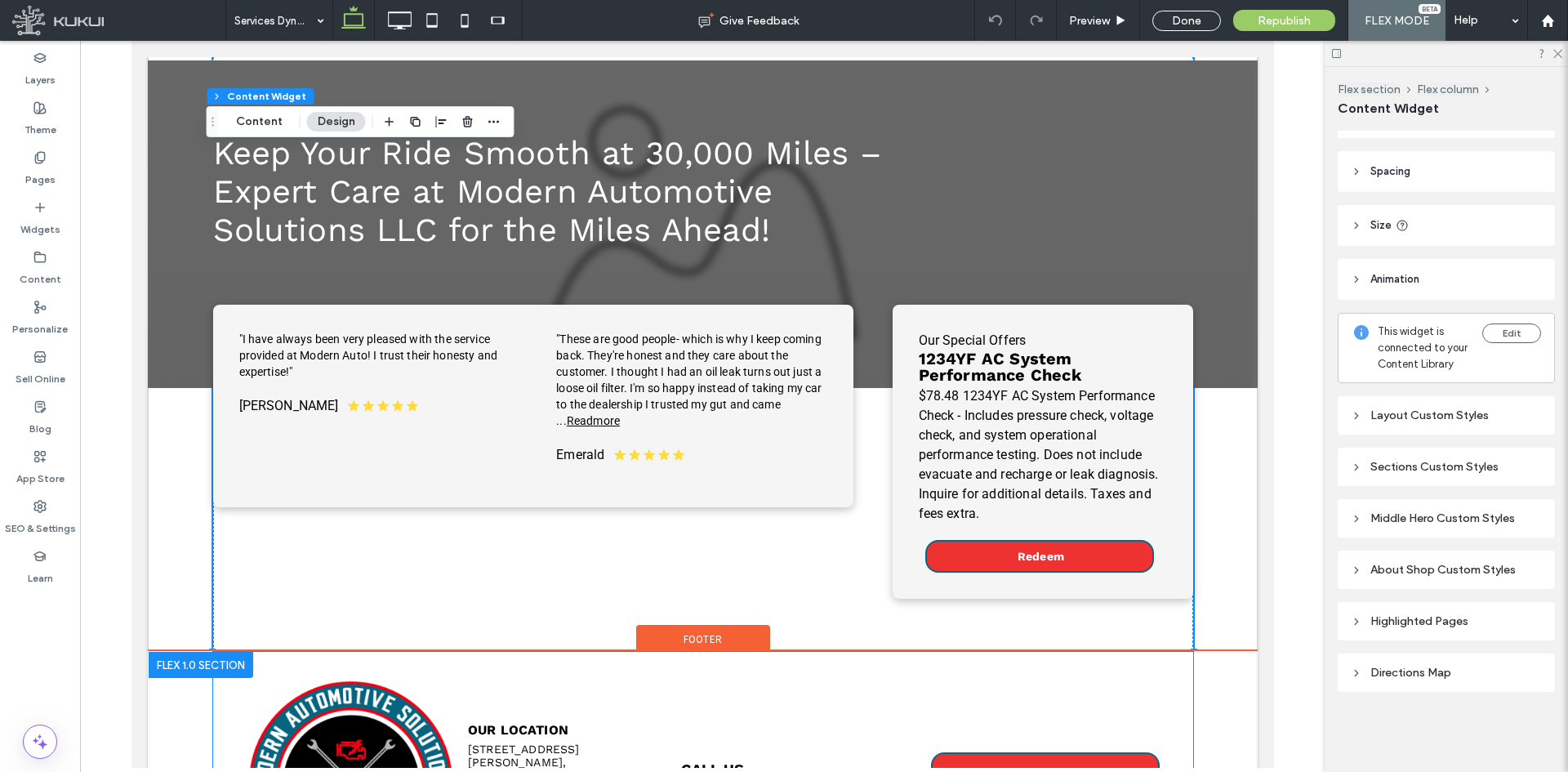
click at [801, 652] on div "Call Us [PHONE_NUMBER] Our Location [STREET_ADDRESS] Working Hours Loading ... …" at bounding box center [702, 782] width 980 height 261
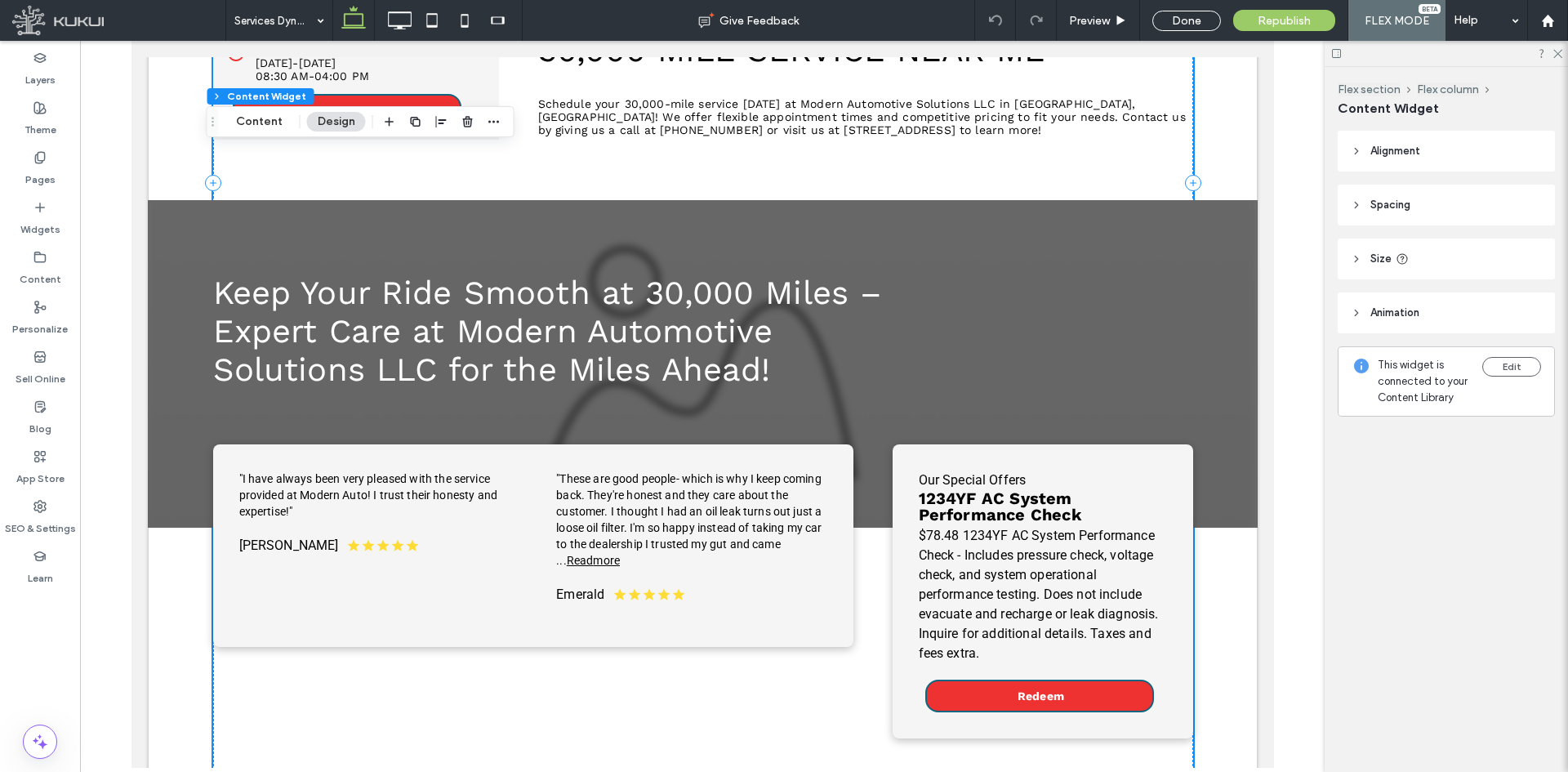
scroll to position [1114, 0]
